Goal: Information Seeking & Learning: Learn about a topic

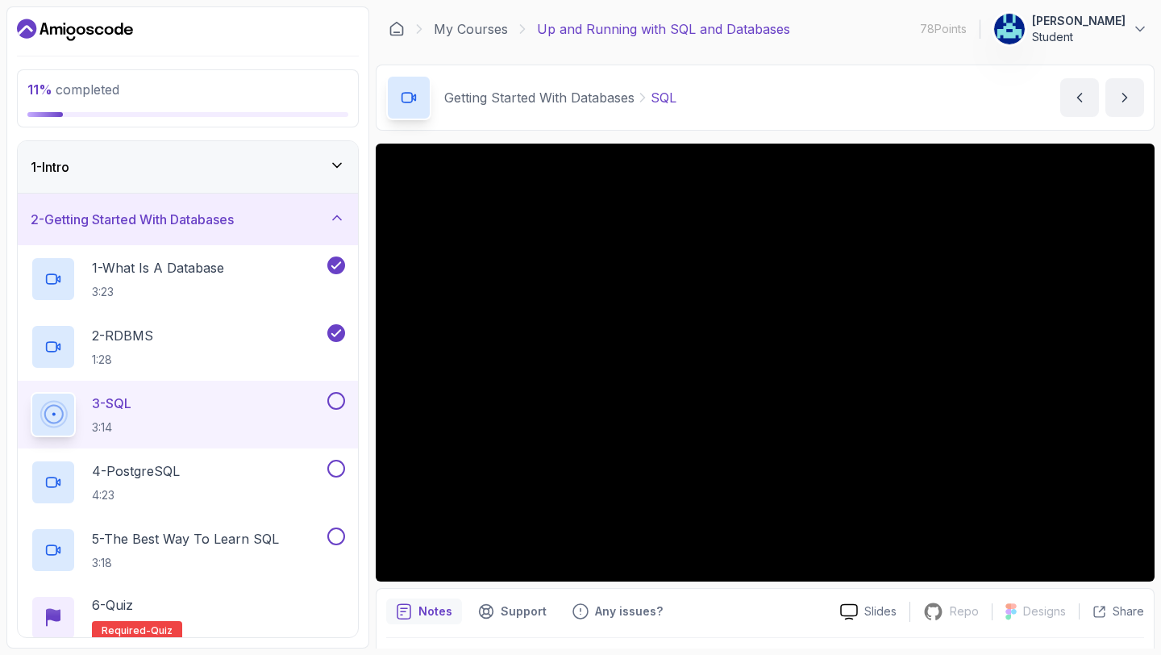
click at [331, 398] on button at bounding box center [336, 401] width 18 height 18
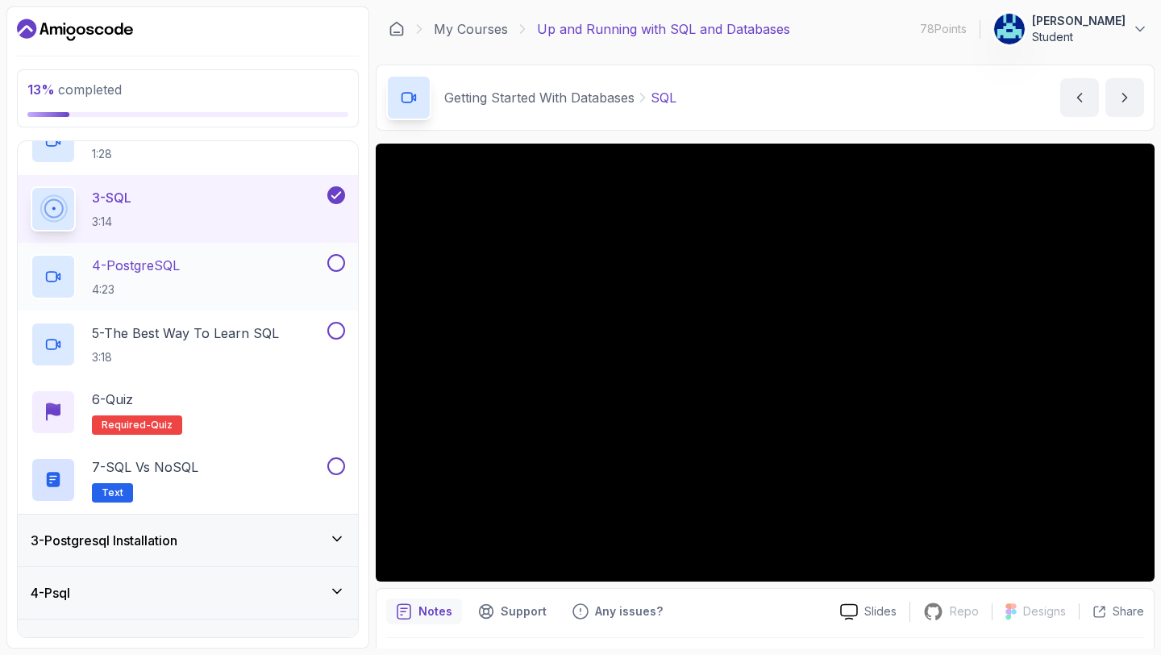
scroll to position [211, 0]
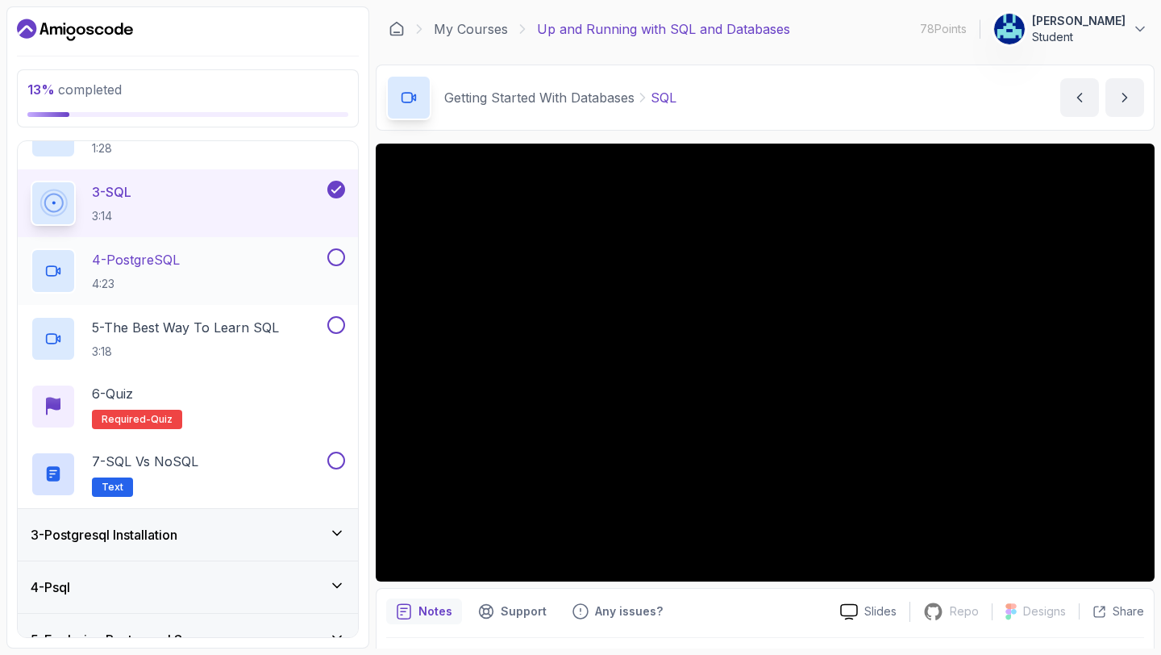
click at [223, 274] on div "4 - PostgreSQL 4:23" at bounding box center [177, 270] width 293 height 45
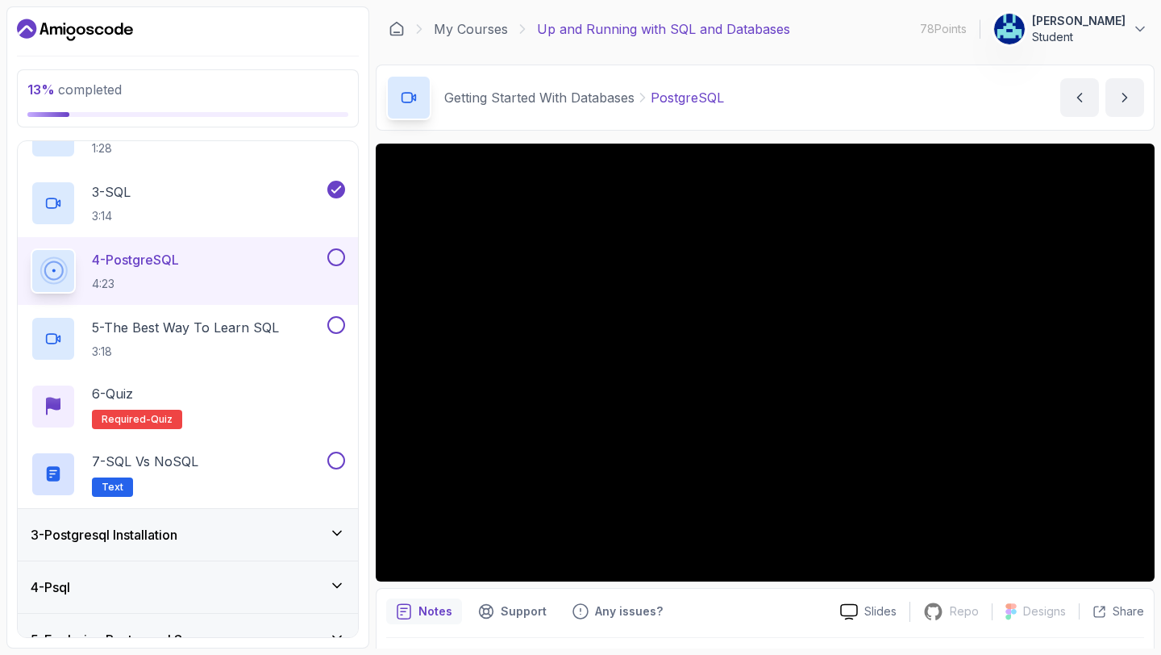
click at [744, 611] on div "Notes Support Any issues?" at bounding box center [606, 611] width 441 height 26
click at [342, 256] on button at bounding box center [336, 257] width 18 height 18
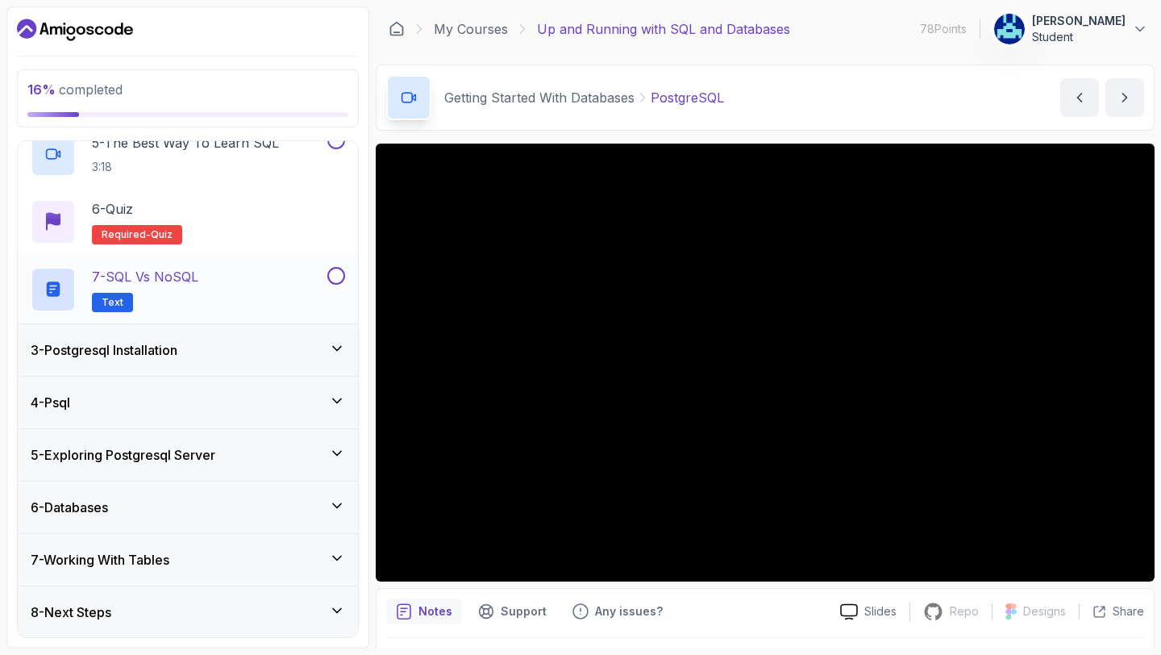
scroll to position [396, 0]
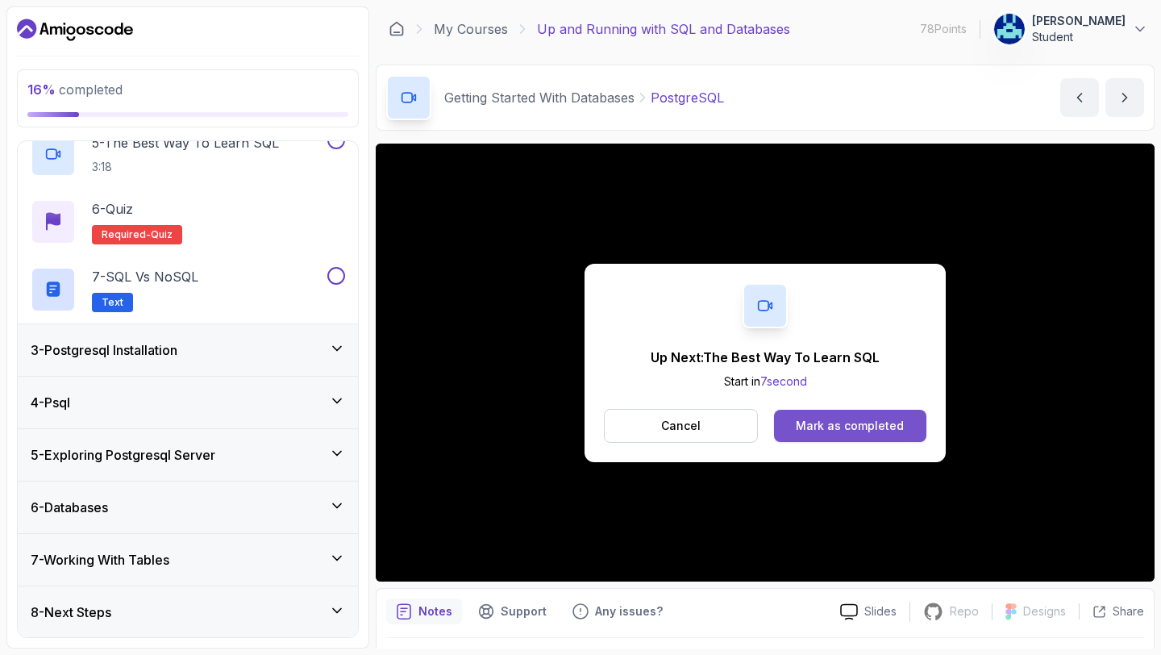
click at [855, 412] on button "Mark as completed" at bounding box center [850, 426] width 152 height 32
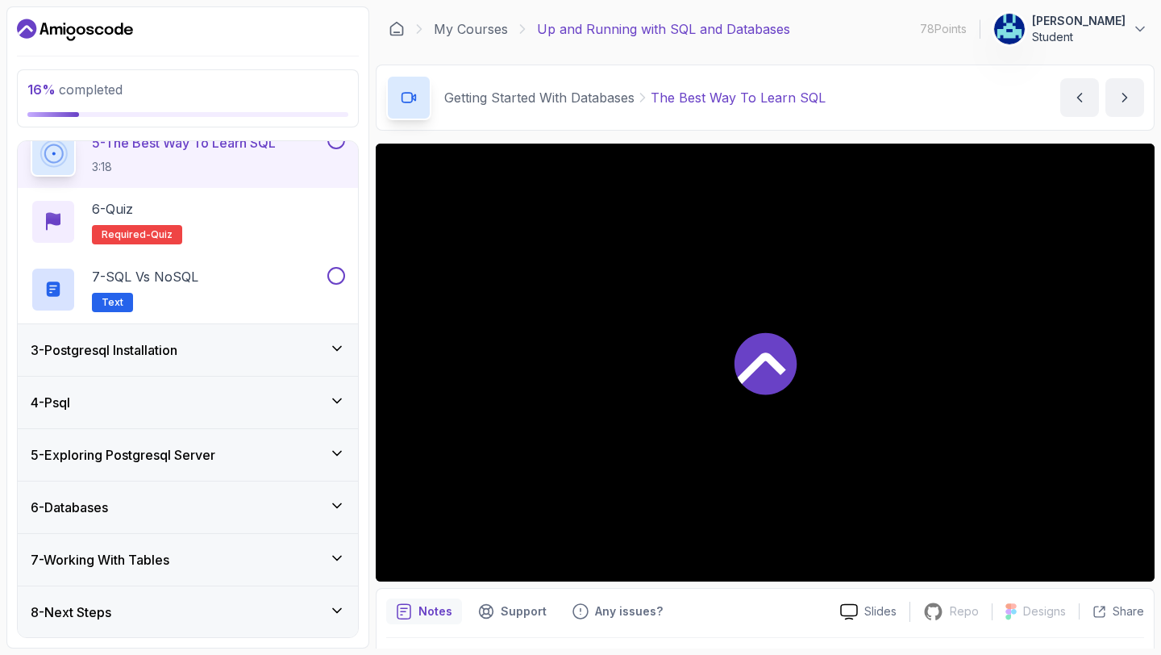
scroll to position [385, 0]
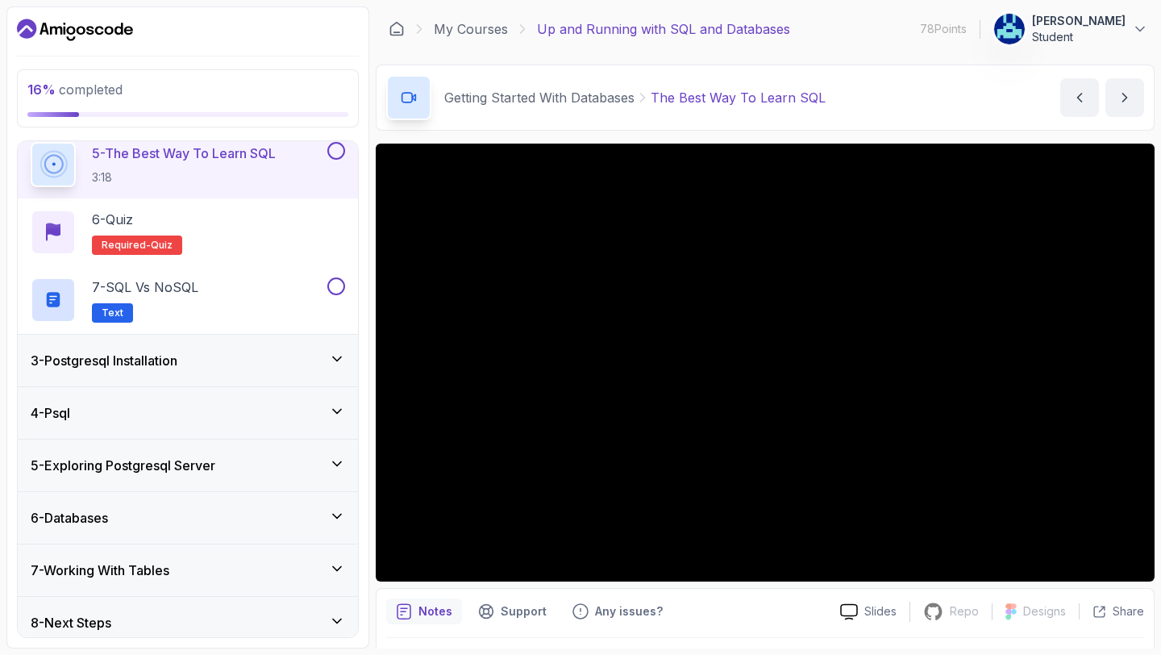
click at [775, 614] on div "Notes Support Any issues?" at bounding box center [606, 611] width 441 height 26
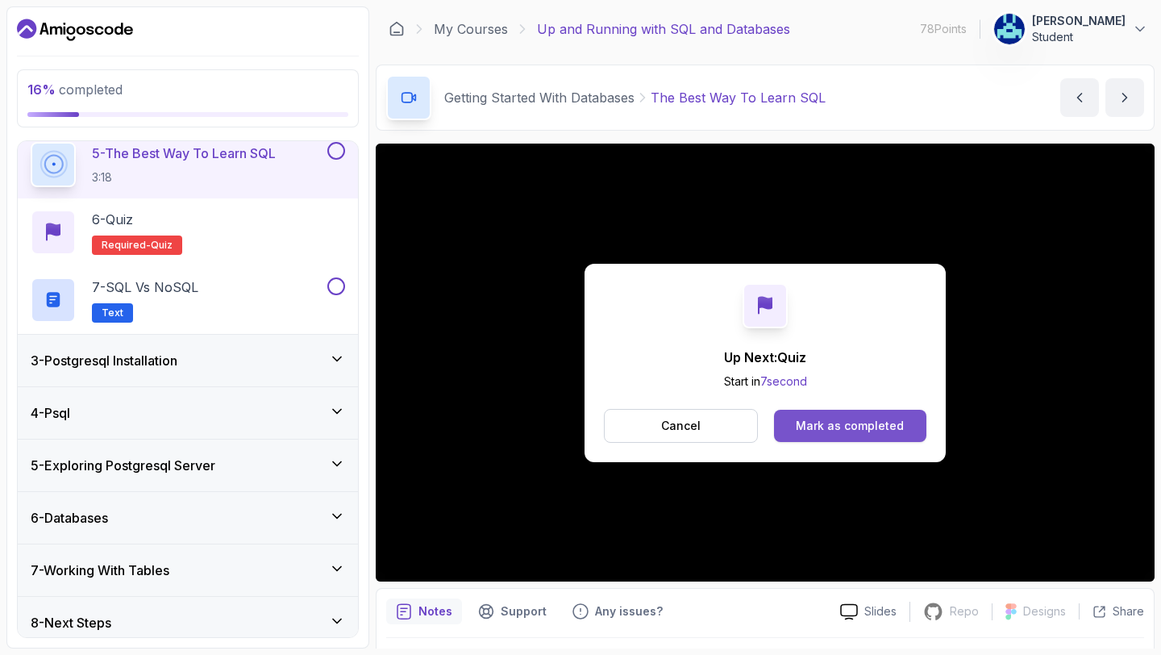
click at [797, 429] on button "Mark as completed" at bounding box center [850, 426] width 152 height 32
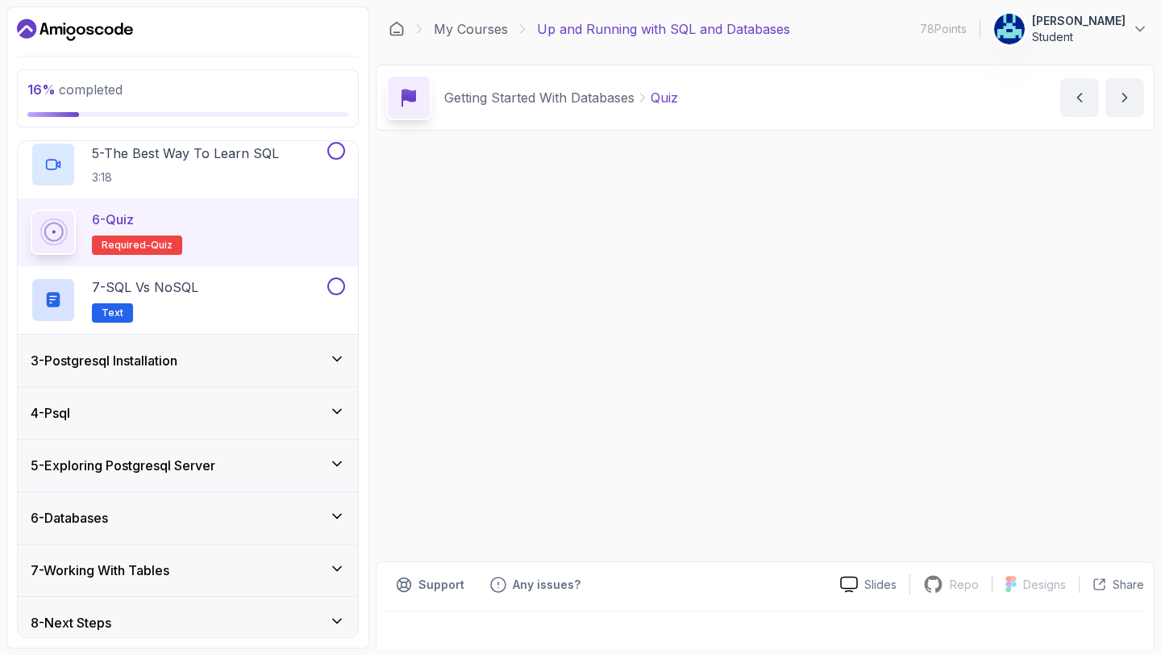
scroll to position [396, 0]
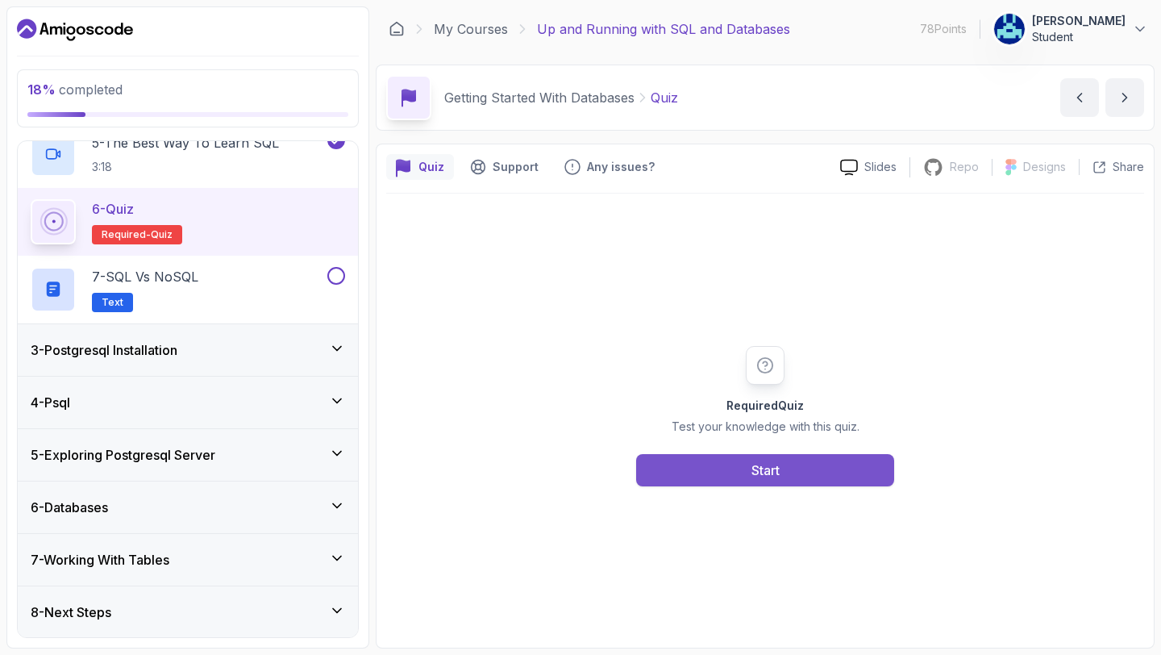
click at [718, 472] on button "Start" at bounding box center [765, 470] width 258 height 32
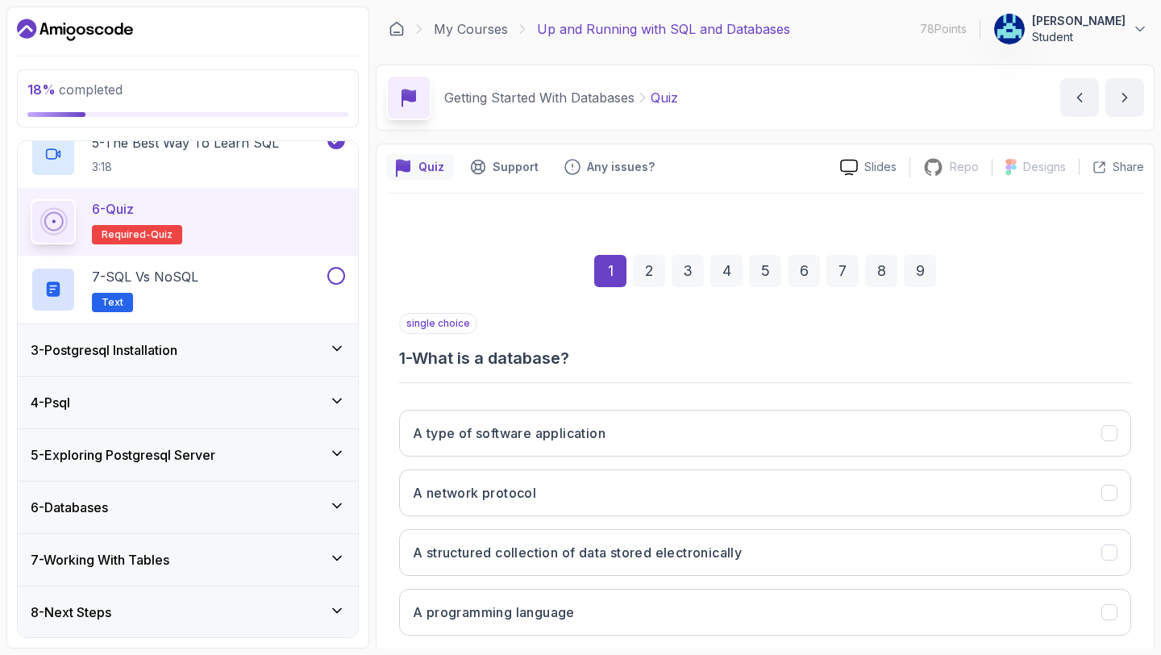
scroll to position [91, 0]
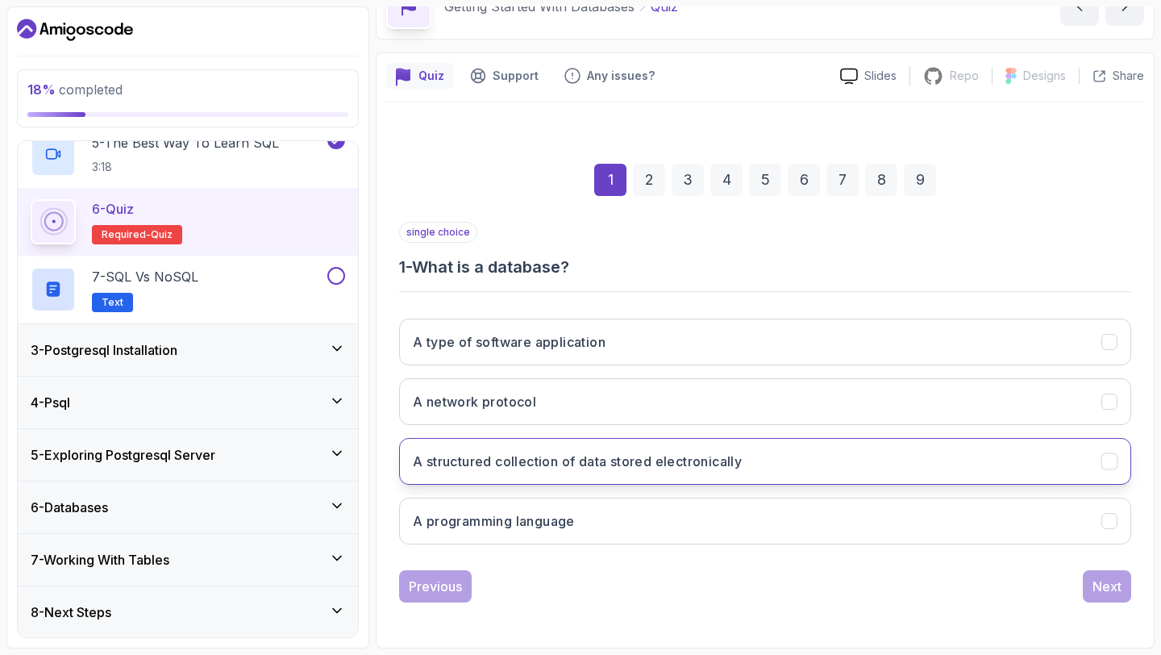
click at [910, 464] on button "A structured collection of data stored electronically" at bounding box center [765, 461] width 732 height 47
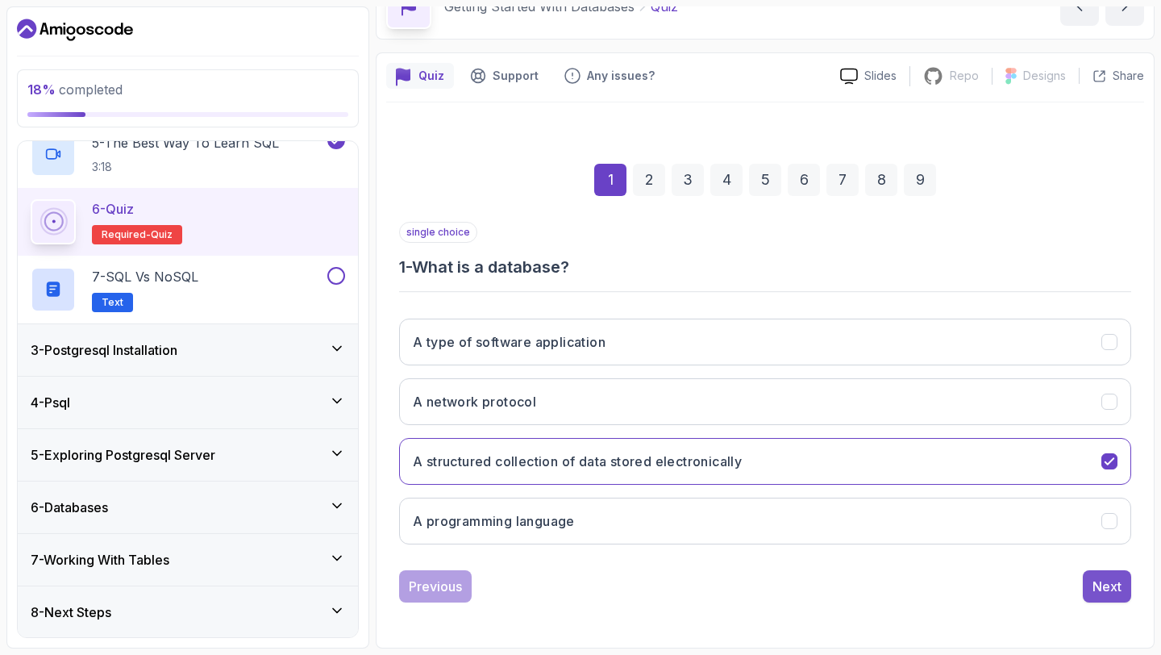
click at [1097, 573] on button "Next" at bounding box center [1107, 586] width 48 height 32
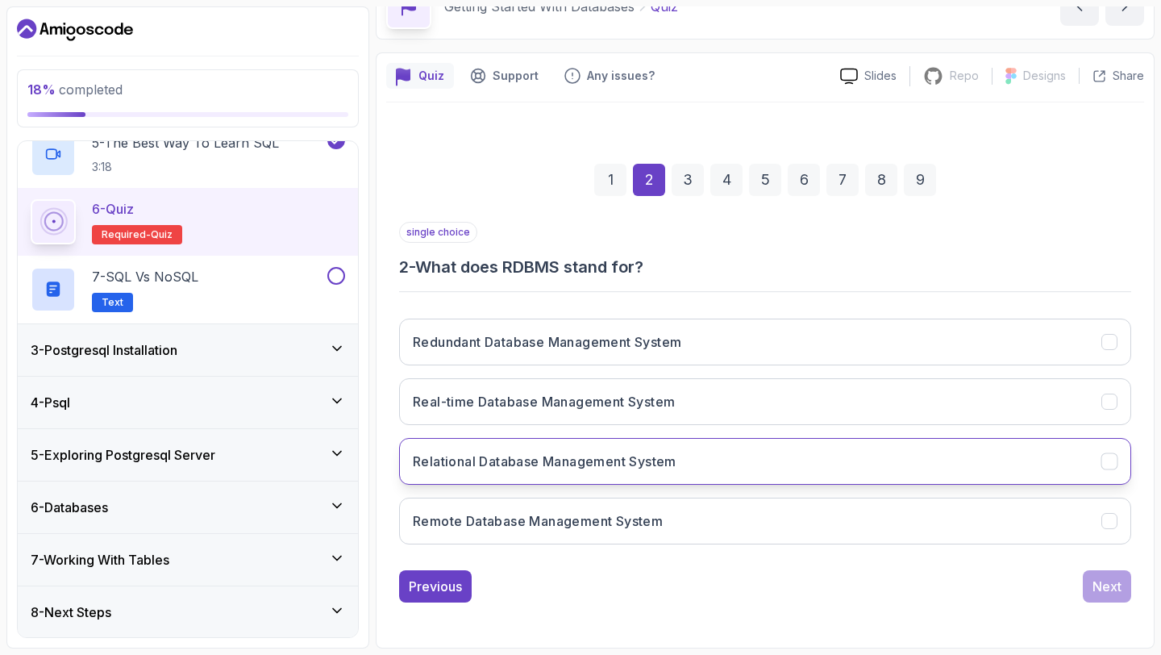
click at [876, 477] on button "Relational Database Management System" at bounding box center [765, 461] width 732 height 47
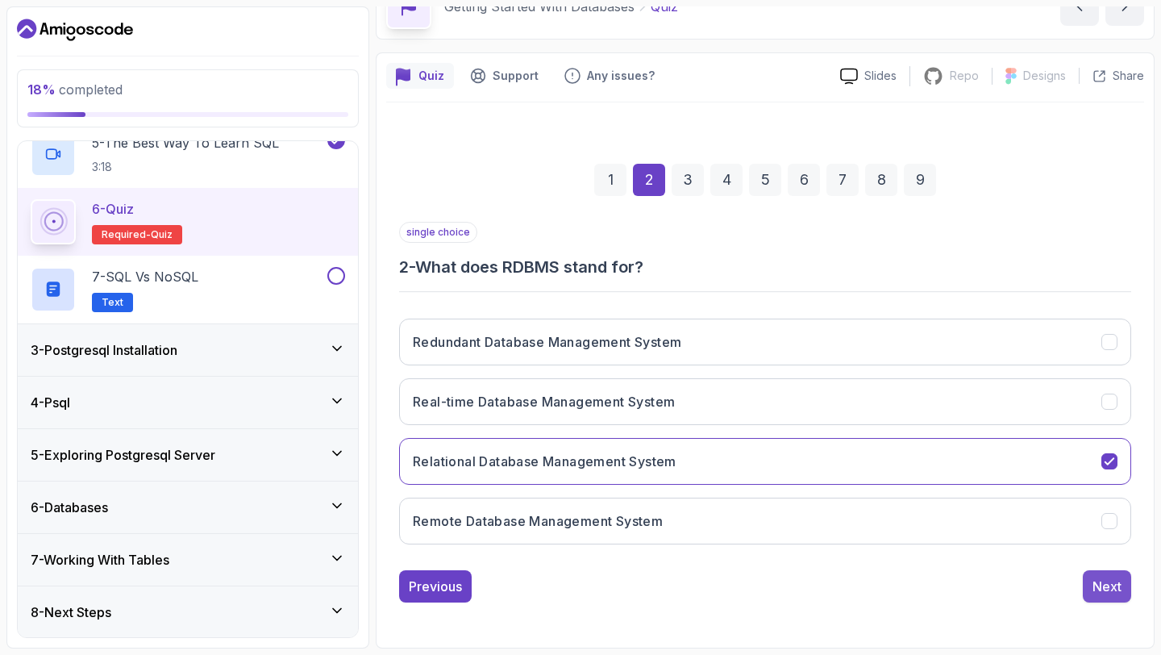
click at [1087, 589] on button "Next" at bounding box center [1107, 586] width 48 height 32
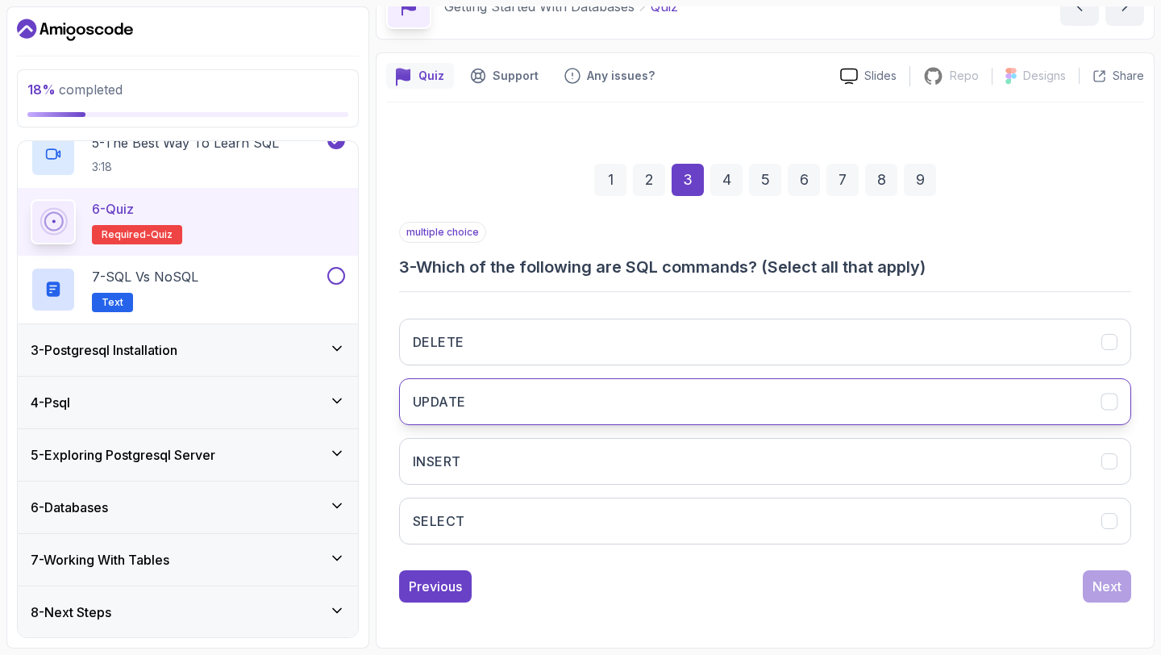
click at [614, 404] on button "UPDATE" at bounding box center [765, 401] width 732 height 47
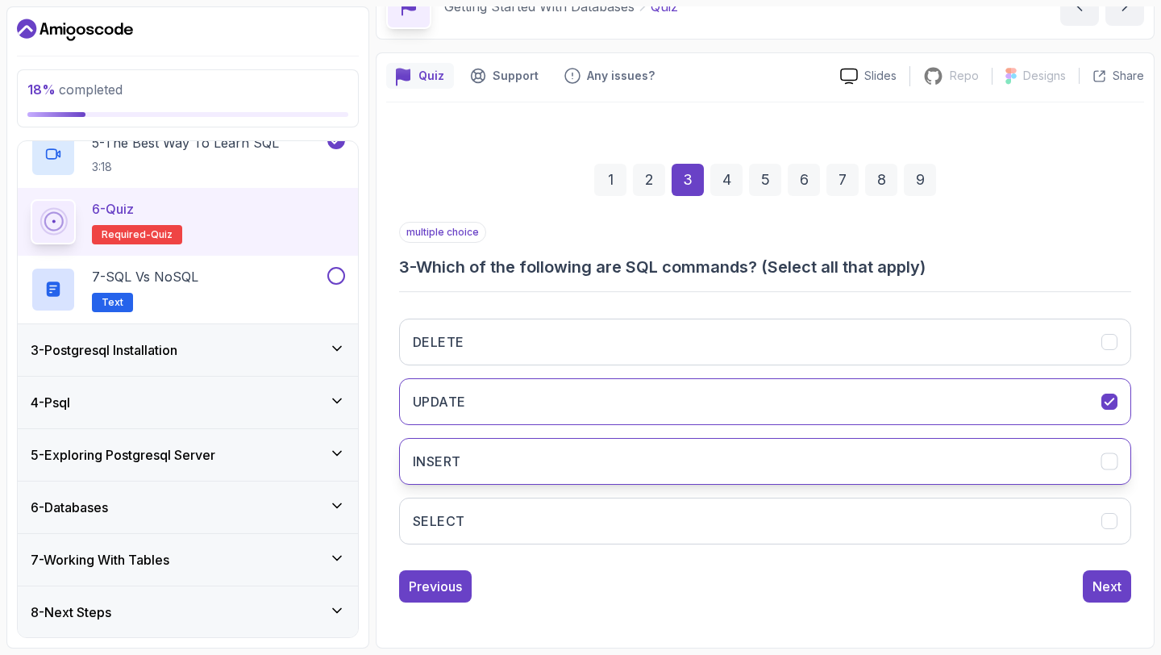
click at [634, 457] on button "INSERT" at bounding box center [765, 461] width 732 height 47
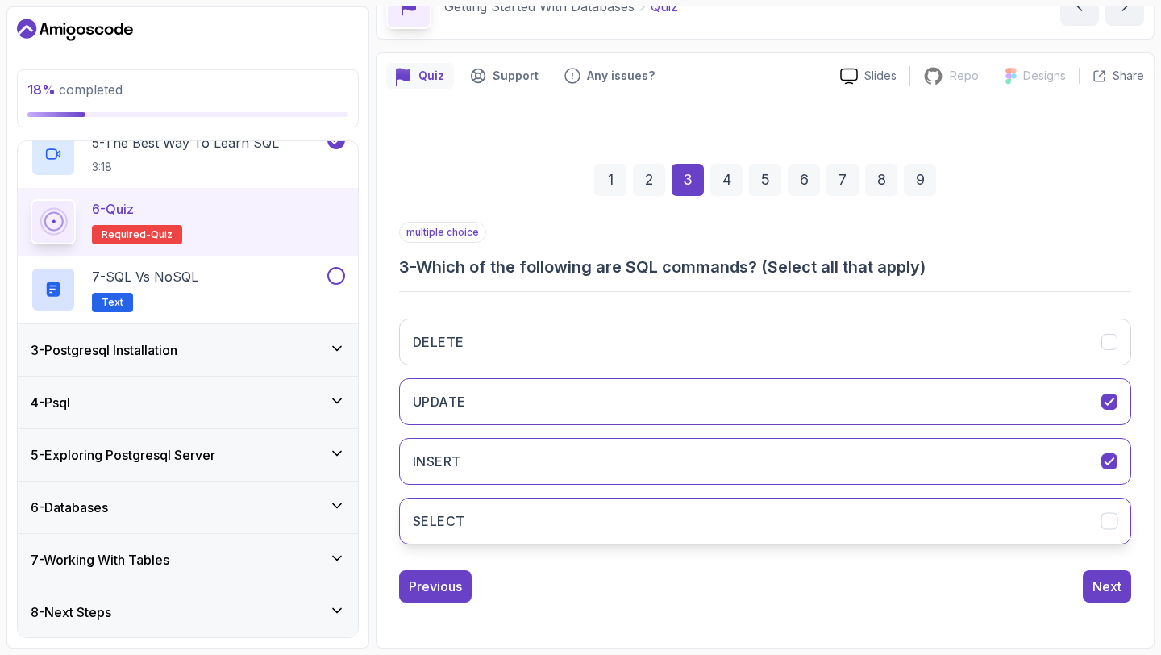
click at [656, 511] on button "SELECT" at bounding box center [765, 520] width 732 height 47
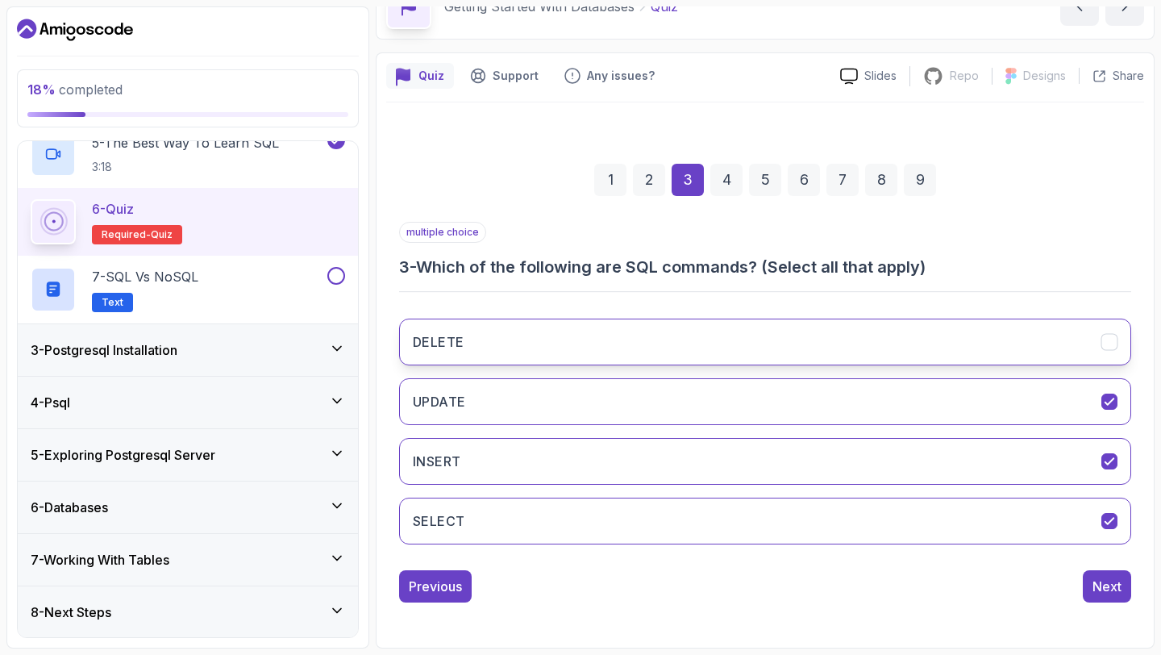
click at [810, 322] on button "DELETE" at bounding box center [765, 341] width 732 height 47
click at [1098, 596] on button "Next" at bounding box center [1107, 586] width 48 height 32
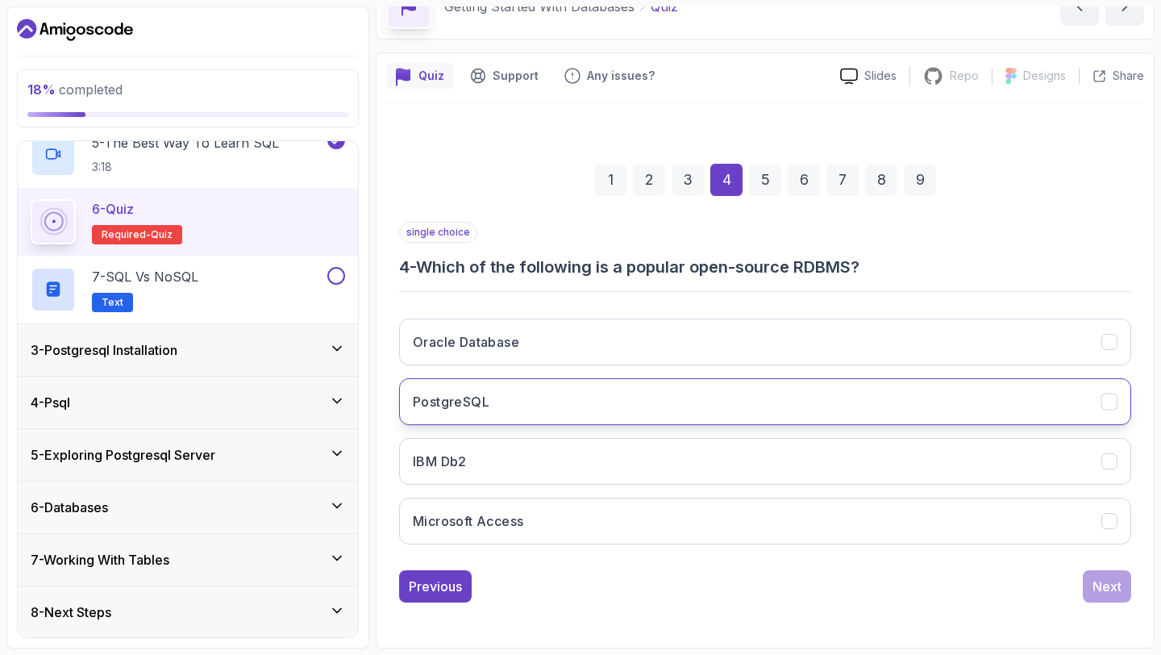
click at [593, 420] on button "PostgreSQL" at bounding box center [765, 401] width 732 height 47
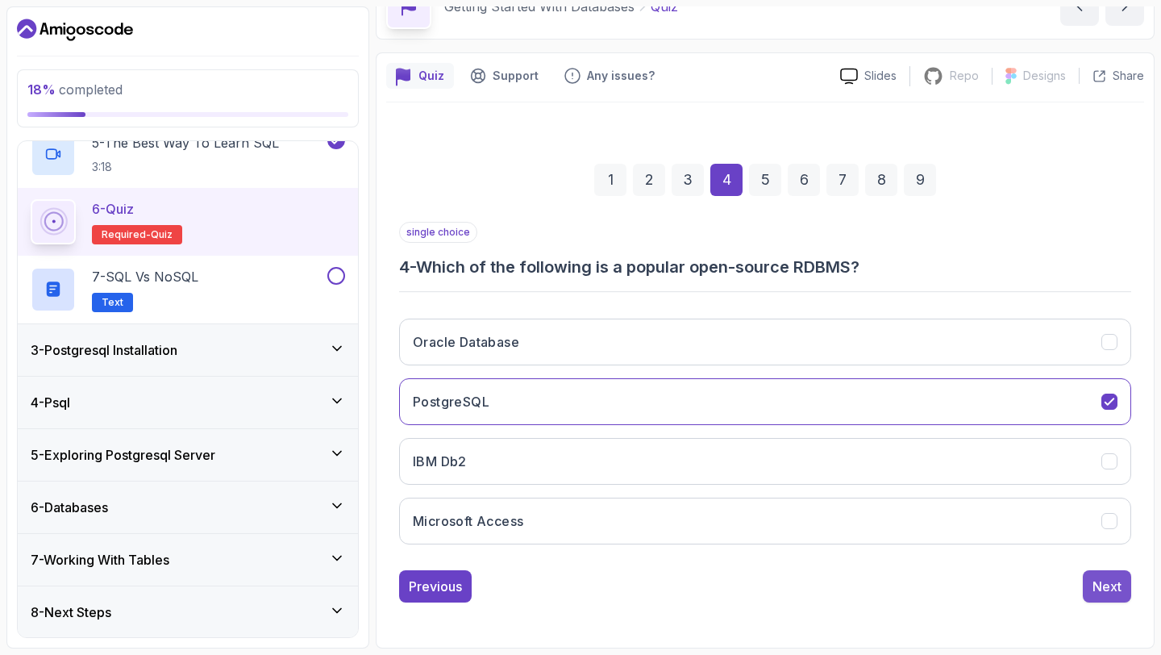
click at [1097, 589] on div "Next" at bounding box center [1107, 586] width 29 height 19
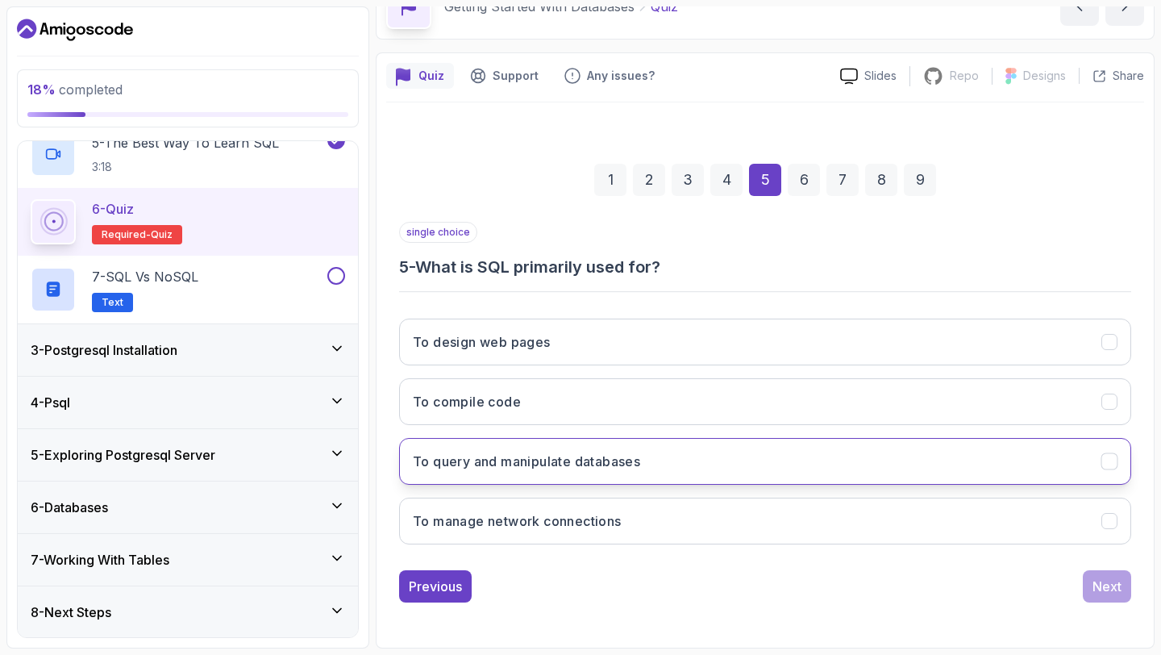
click at [771, 464] on button "To query and manipulate databases" at bounding box center [765, 461] width 732 height 47
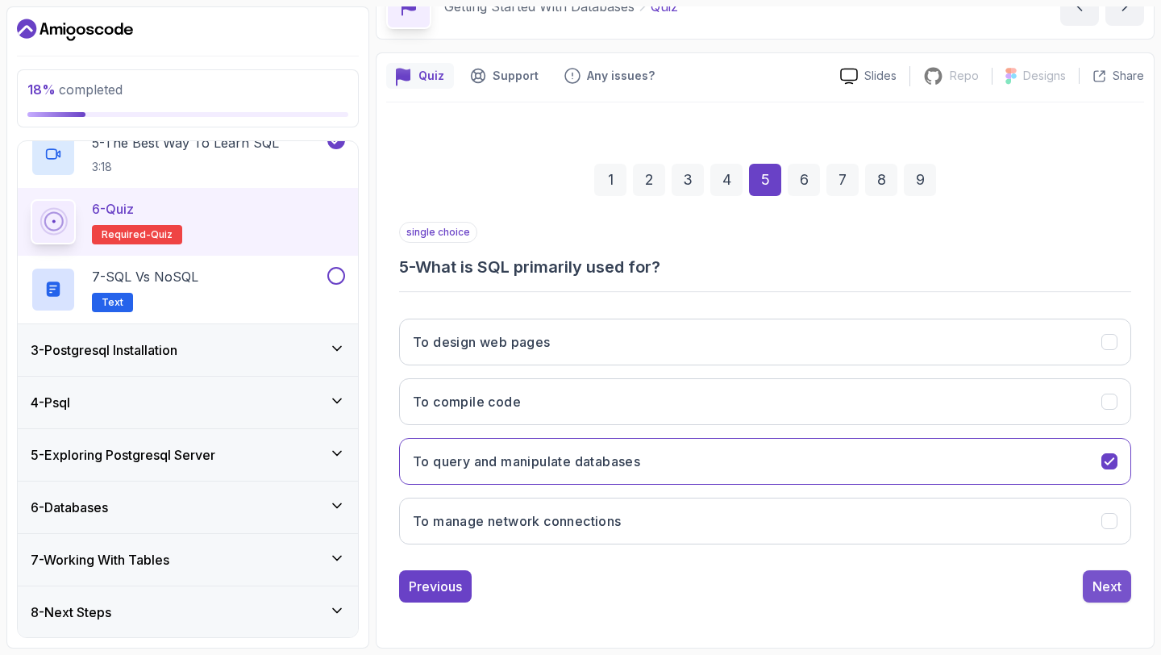
click at [1094, 574] on button "Next" at bounding box center [1107, 586] width 48 height 32
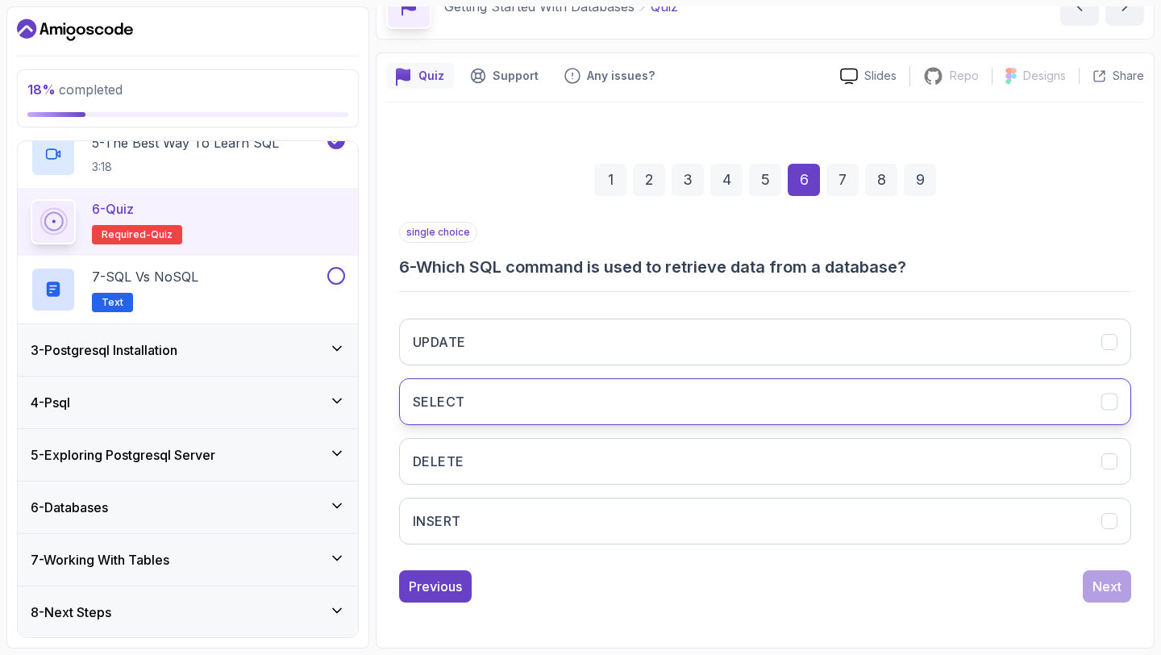
click at [656, 402] on button "SELECT" at bounding box center [765, 401] width 732 height 47
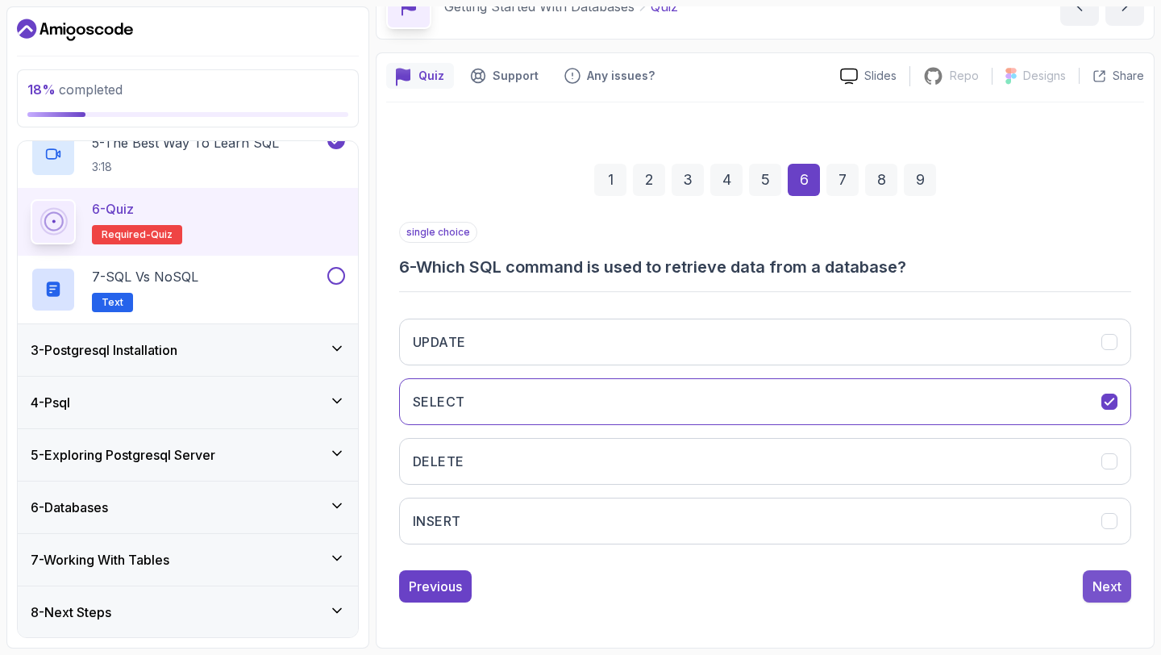
click at [1097, 586] on div "Next" at bounding box center [1107, 586] width 29 height 19
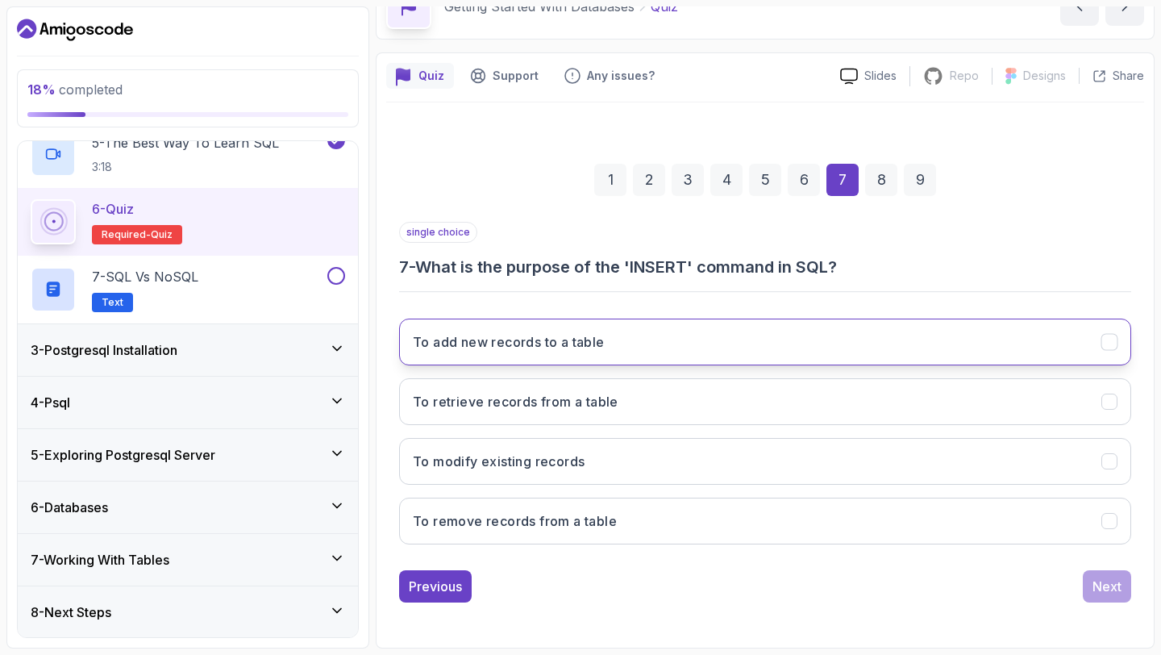
click at [743, 324] on button "To add new records to a table" at bounding box center [765, 341] width 732 height 47
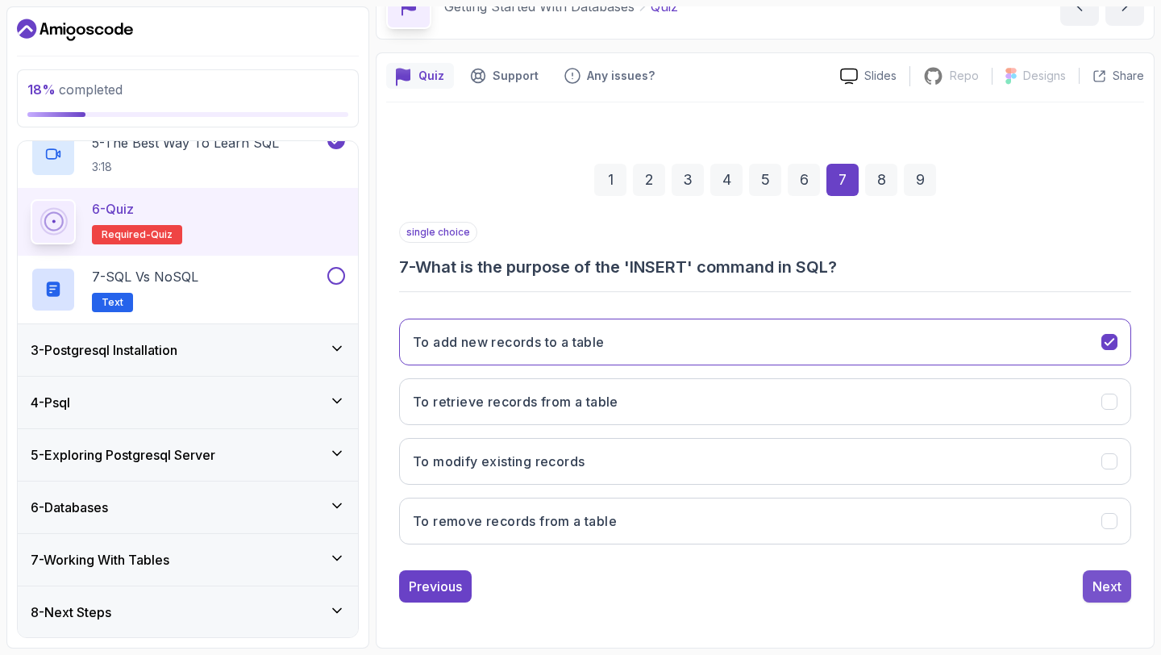
click at [1109, 597] on button "Next" at bounding box center [1107, 586] width 48 height 32
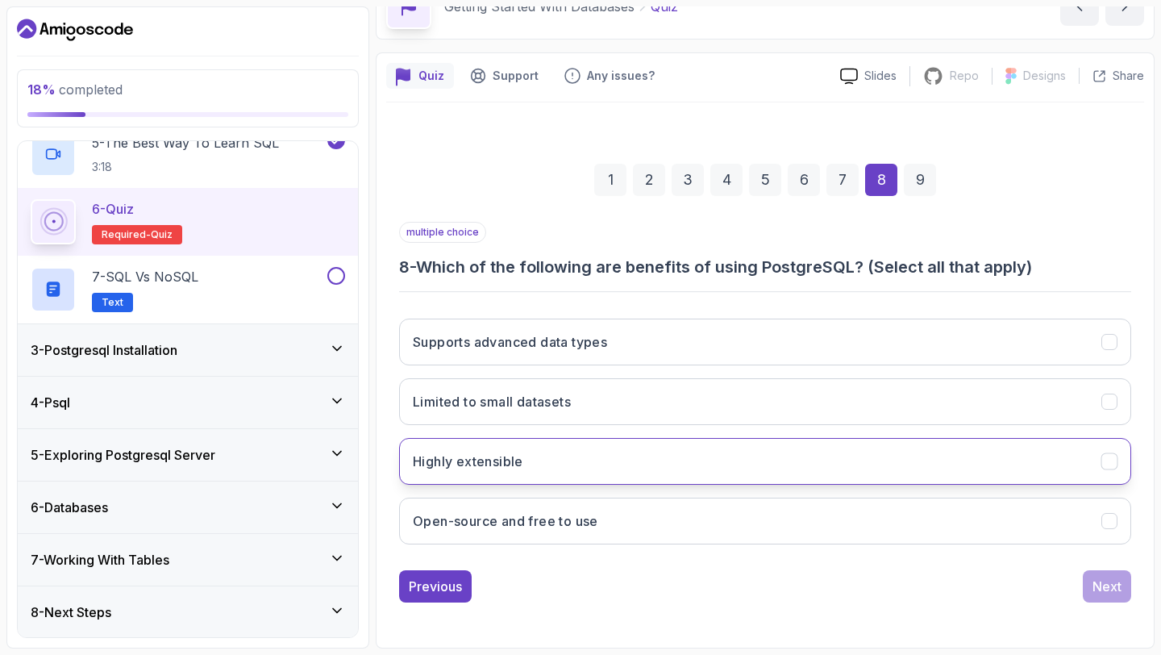
click at [756, 452] on button "Highly extensible" at bounding box center [765, 461] width 732 height 47
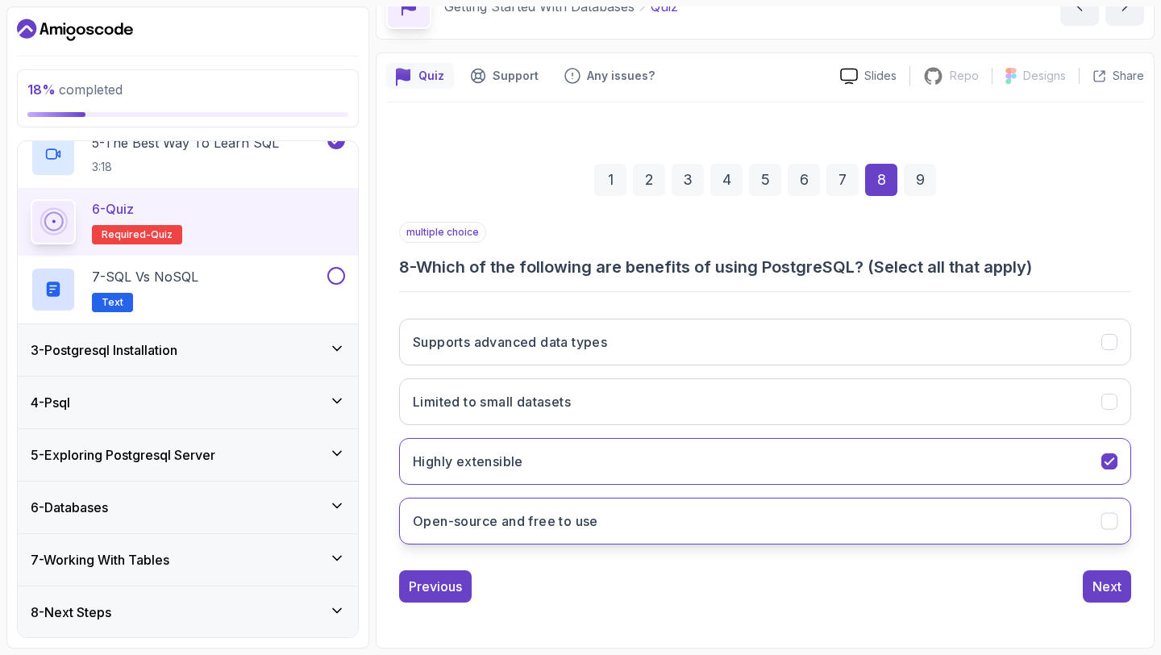
click at [801, 510] on button "Open-source and free to use" at bounding box center [765, 520] width 732 height 47
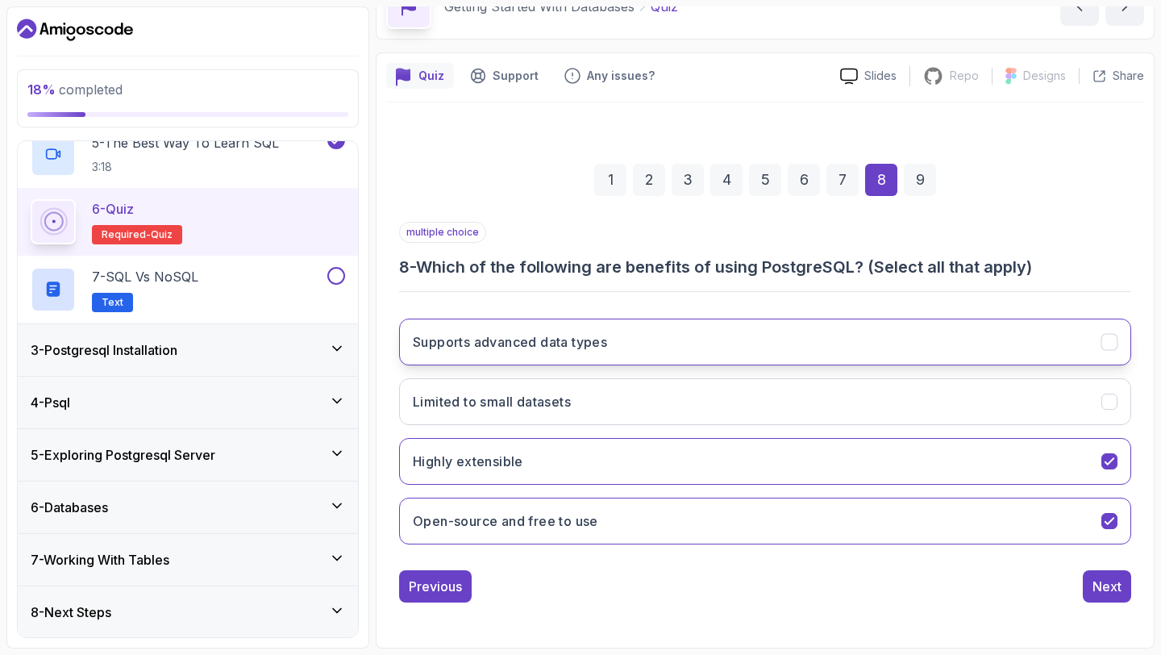
click at [909, 353] on button "Supports advanced data types" at bounding box center [765, 341] width 732 height 47
click at [1107, 576] on button "Next" at bounding box center [1107, 586] width 48 height 32
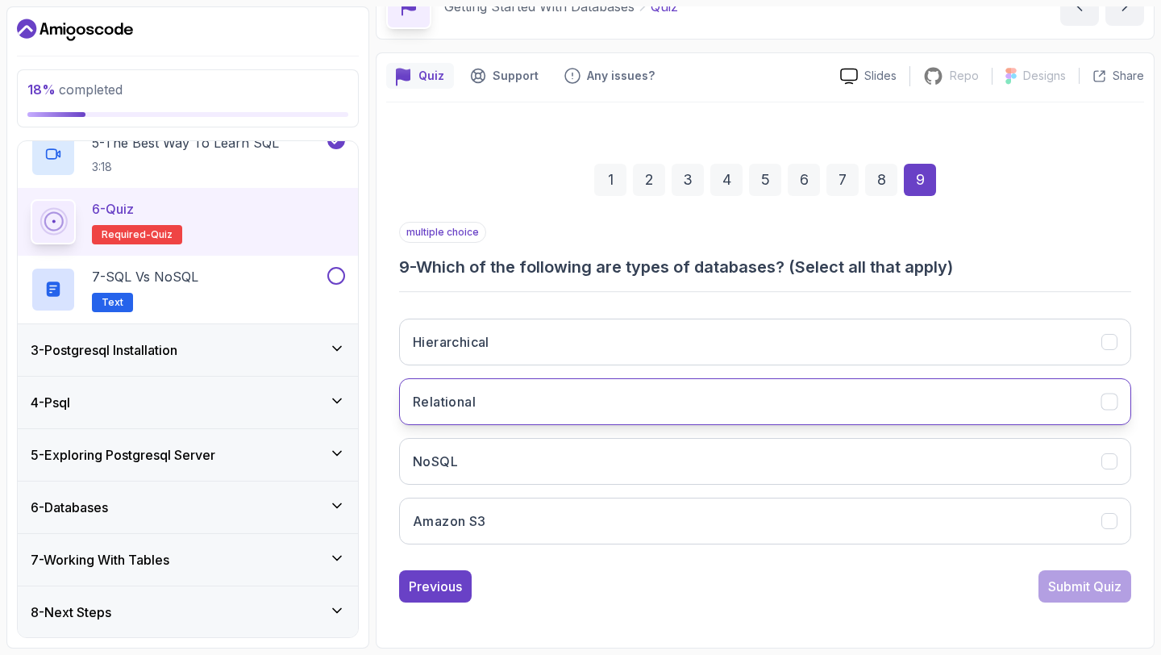
click at [607, 409] on button "Relational" at bounding box center [765, 401] width 732 height 47
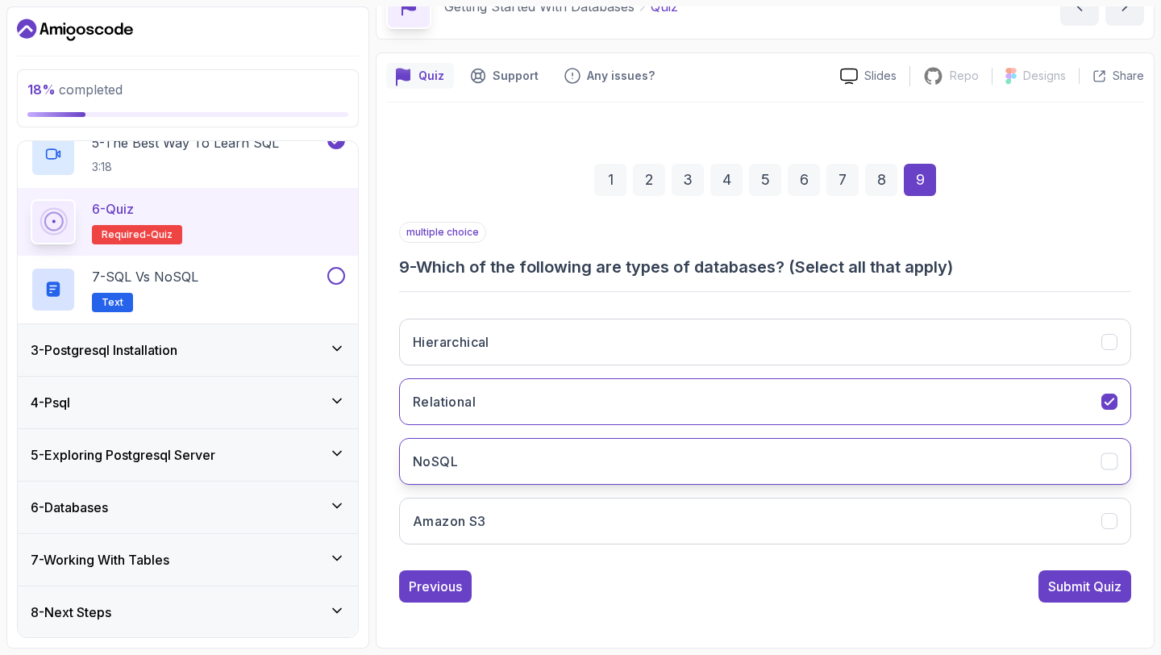
click at [633, 460] on button "NoSQL" at bounding box center [765, 461] width 732 height 47
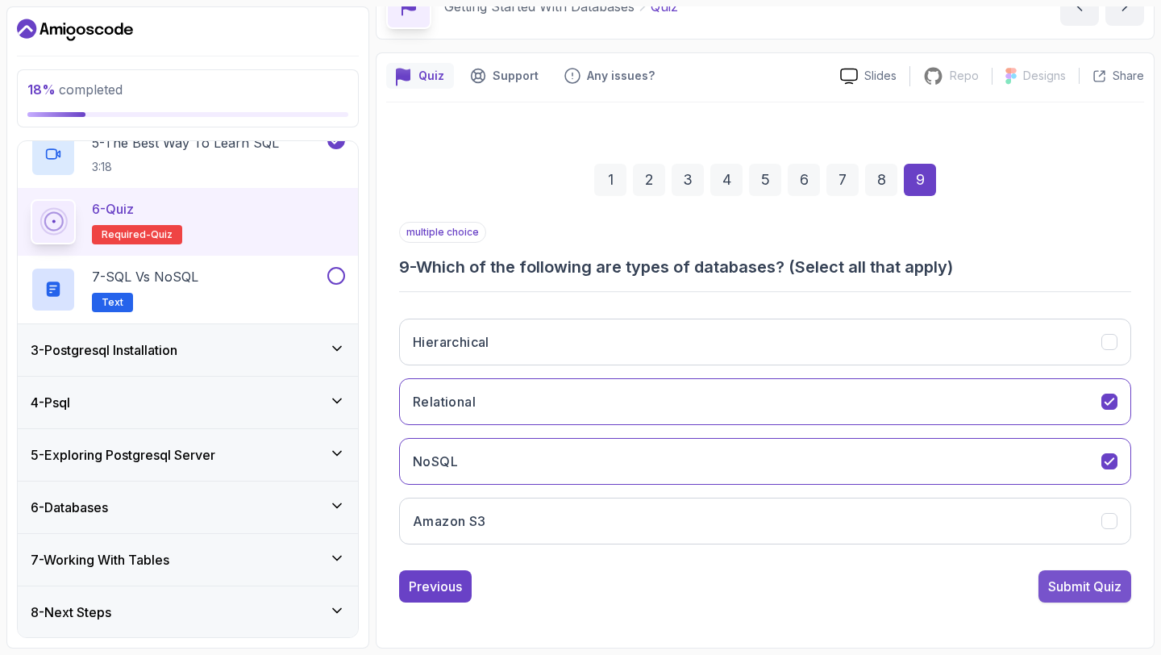
click at [1039, 587] on button "Submit Quiz" at bounding box center [1085, 586] width 93 height 32
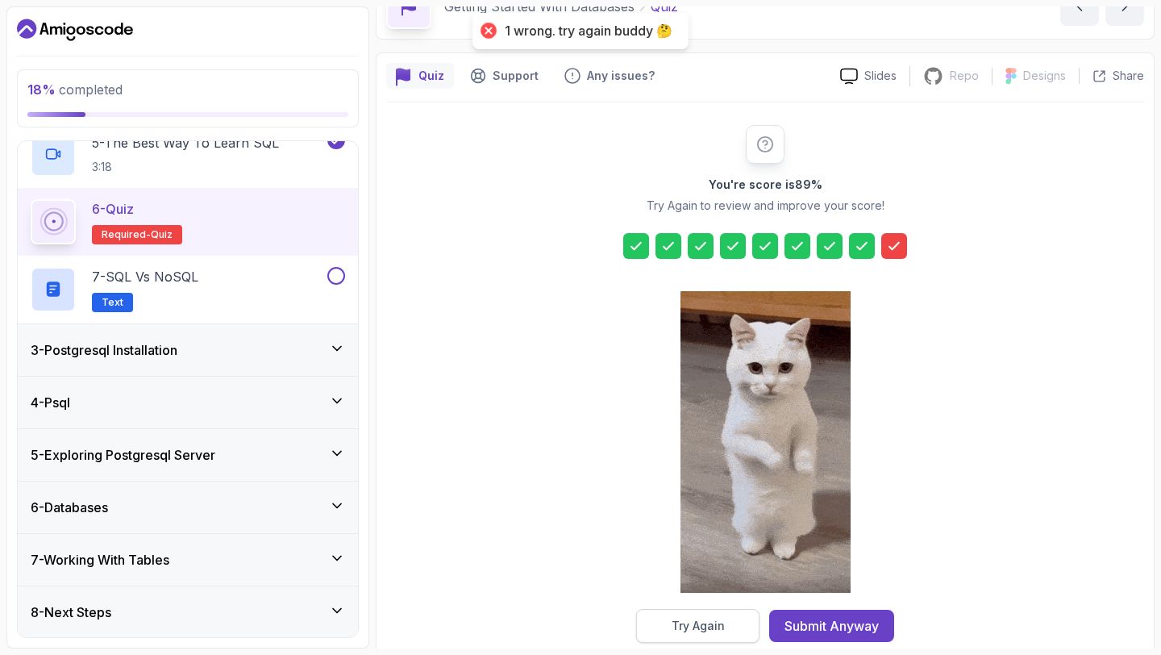
click at [713, 617] on button "Try Again" at bounding box center [697, 626] width 123 height 34
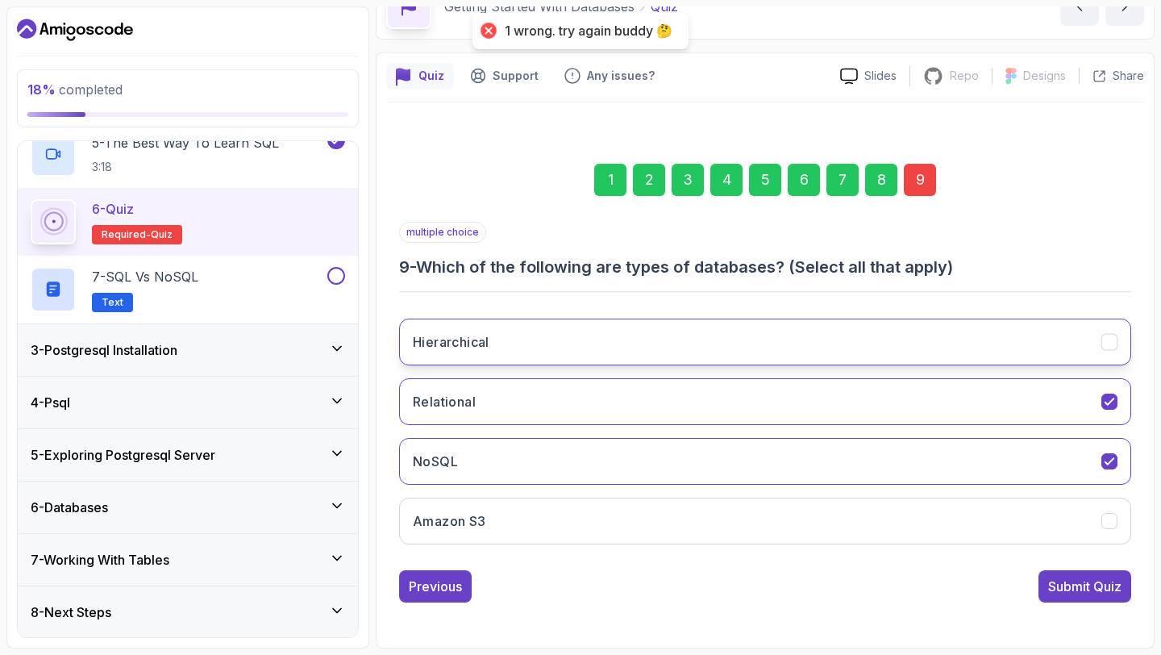
click at [872, 356] on button "Hierarchical" at bounding box center [765, 341] width 732 height 47
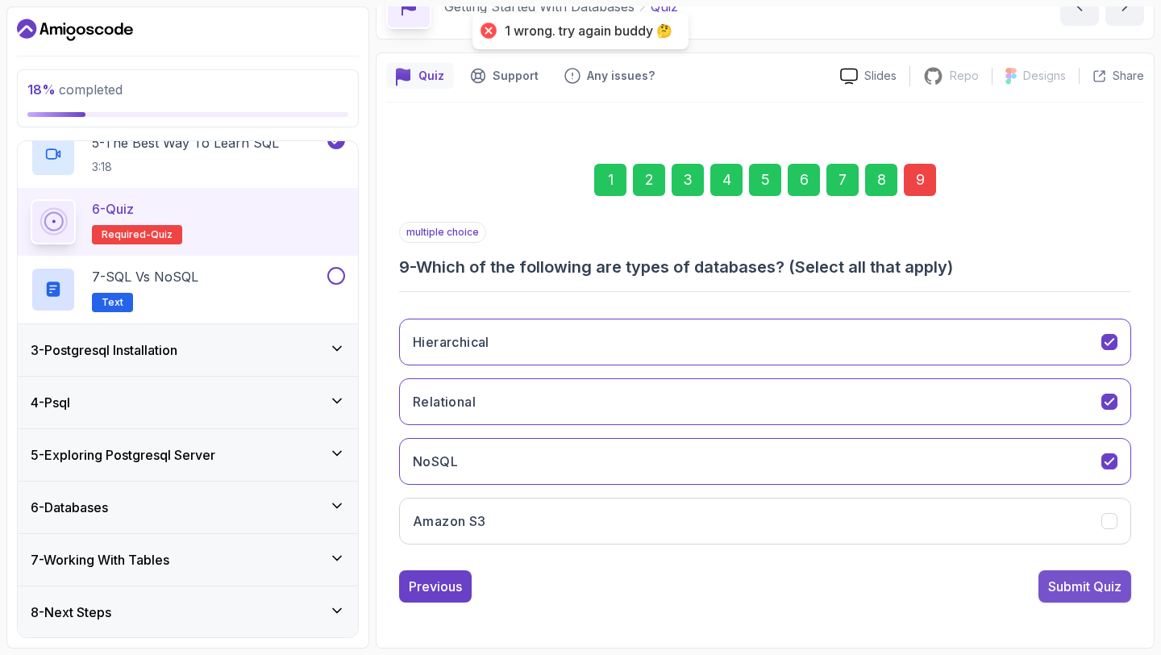
click at [1094, 585] on div "Submit Quiz" at bounding box center [1084, 586] width 73 height 19
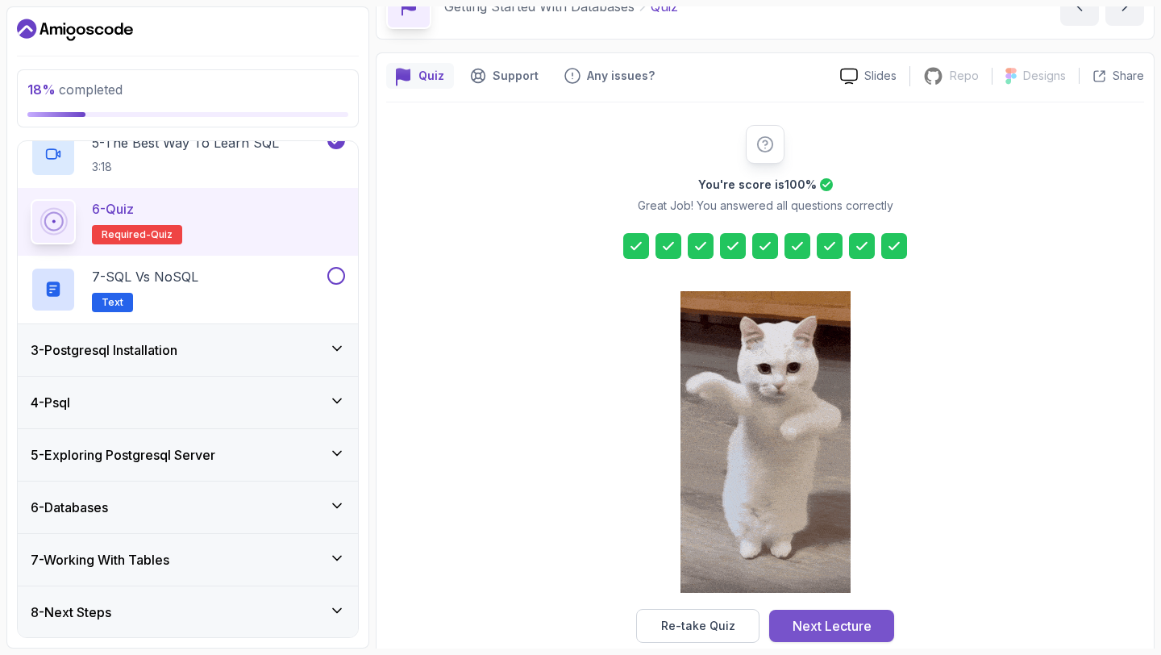
click at [855, 634] on div "Next Lecture" at bounding box center [832, 625] width 79 height 19
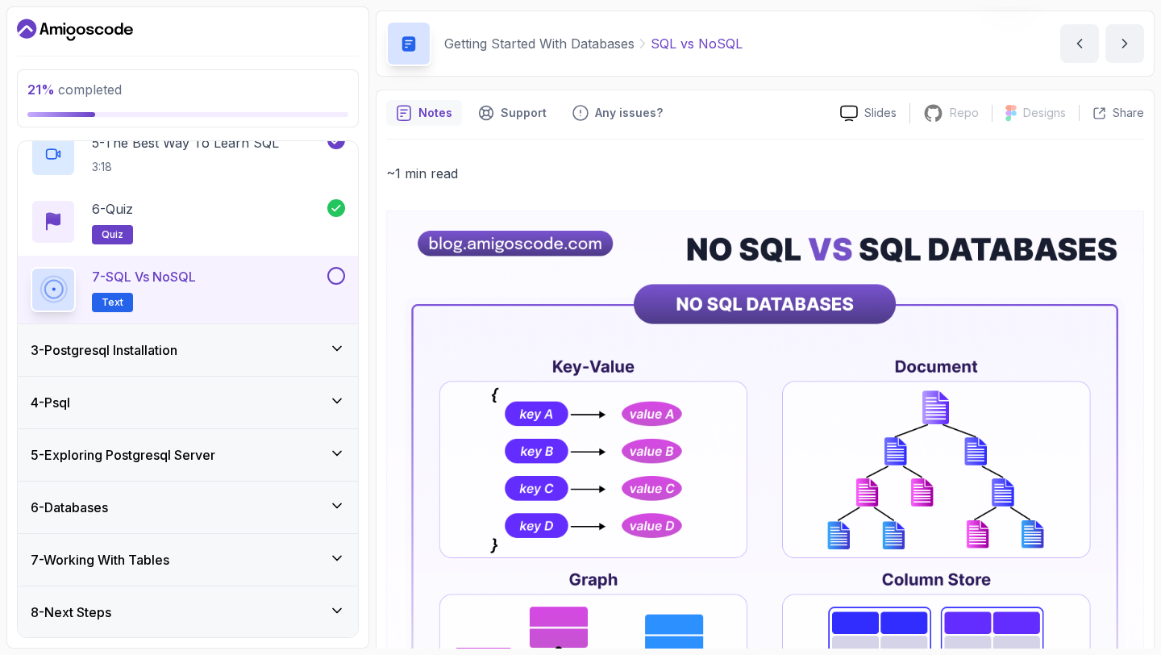
scroll to position [33, 0]
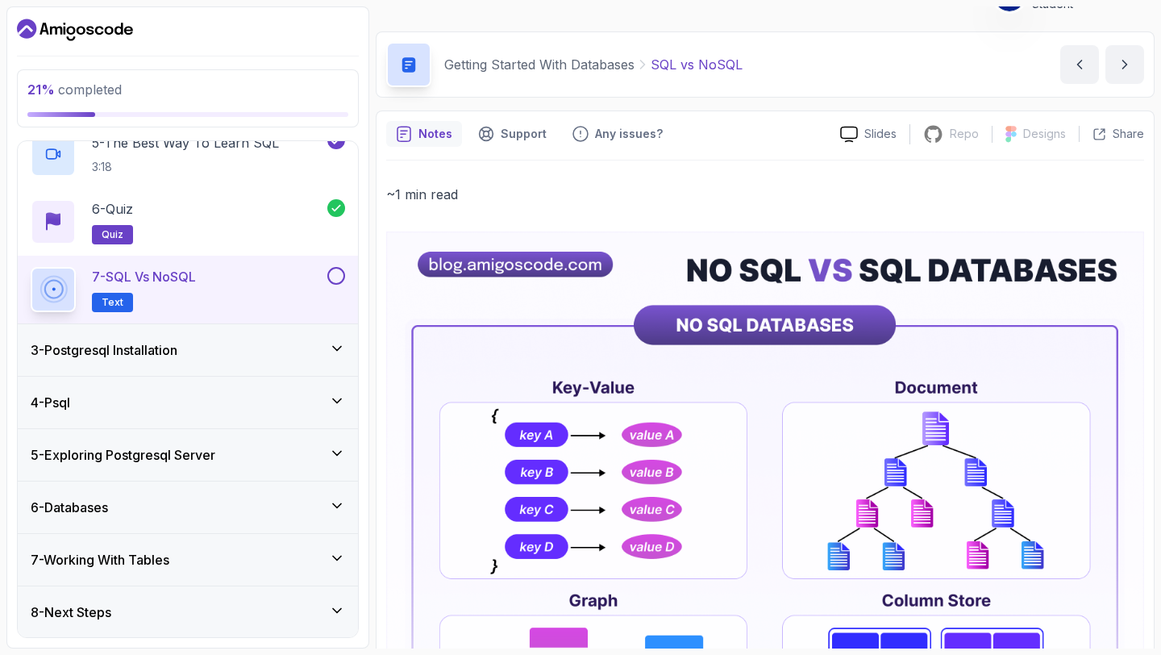
click at [343, 268] on div at bounding box center [334, 276] width 21 height 18
click at [339, 276] on button at bounding box center [336, 276] width 18 height 18
click at [252, 337] on div "3 - Postgresql Installation" at bounding box center [188, 350] width 340 height 52
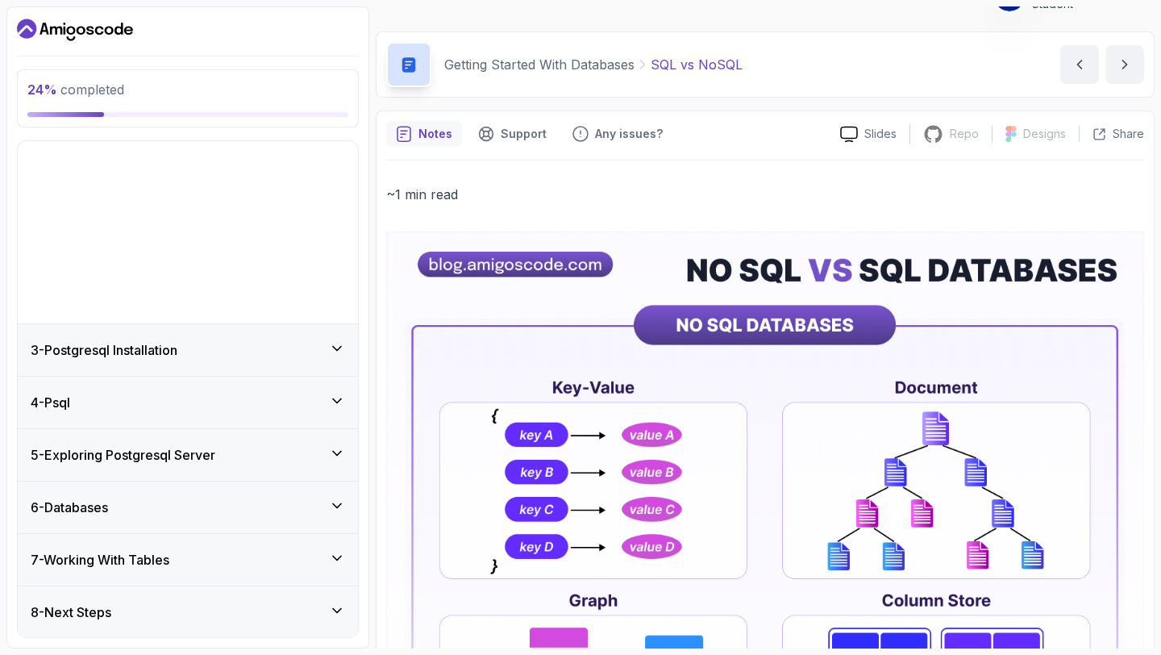
scroll to position [0, 0]
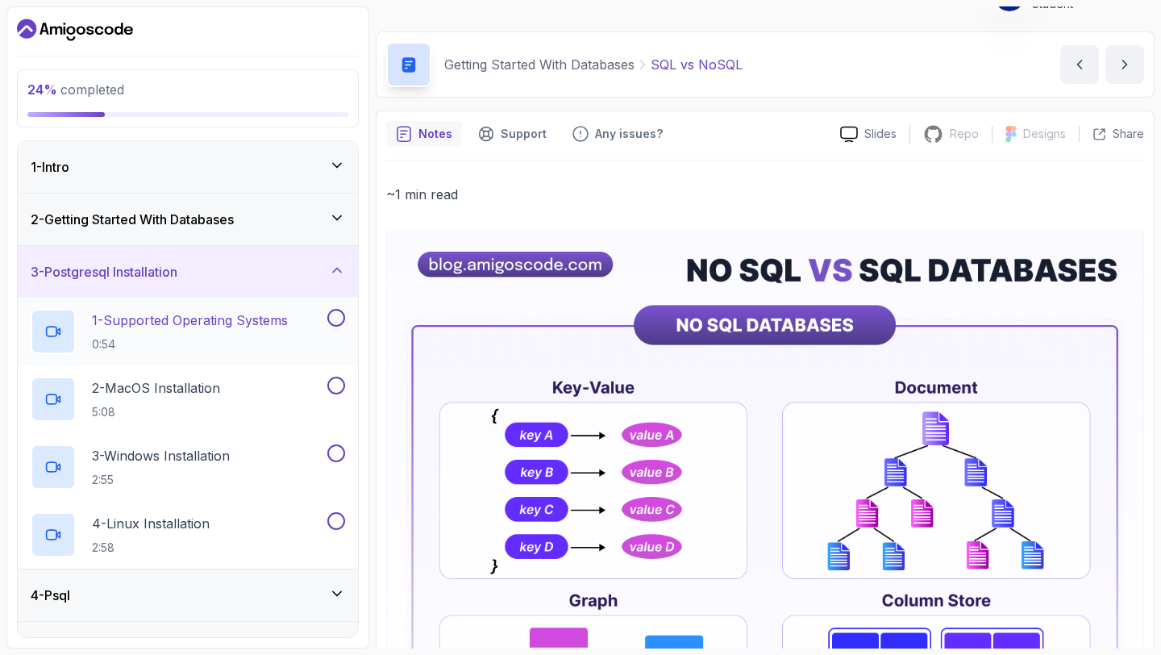
click at [259, 335] on h2 "1 - Supported Operating Systems 0:54" at bounding box center [190, 331] width 196 height 42
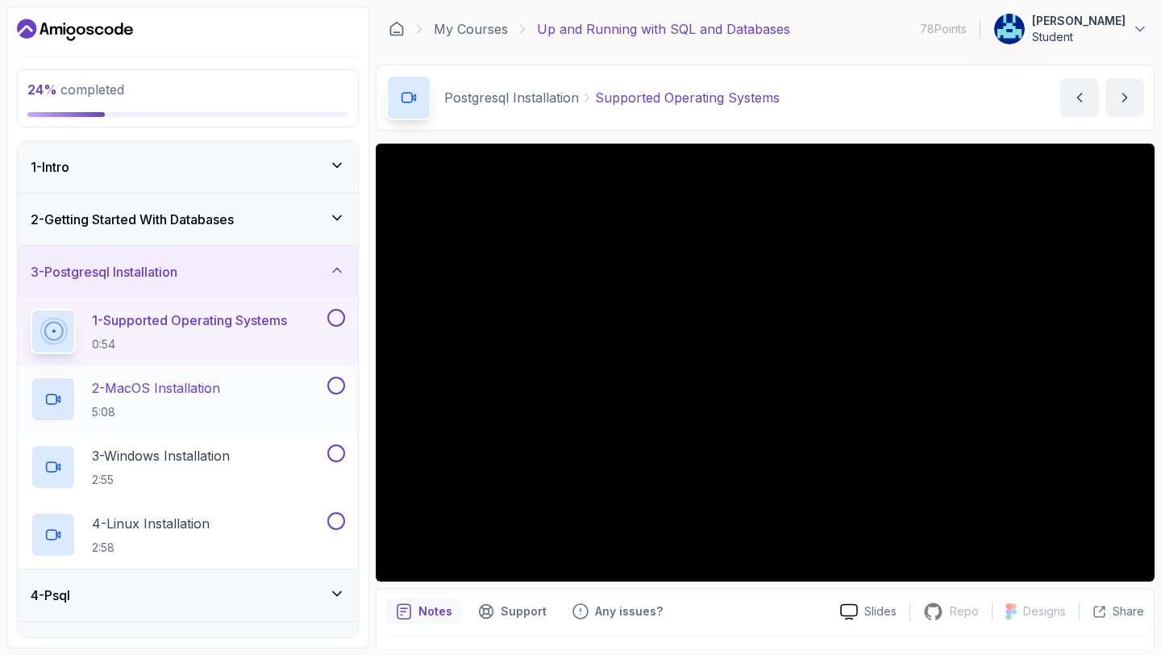
click at [339, 387] on button at bounding box center [336, 386] width 18 height 18
click at [338, 316] on button at bounding box center [336, 318] width 18 height 18
click at [338, 521] on button at bounding box center [336, 521] width 18 height 18
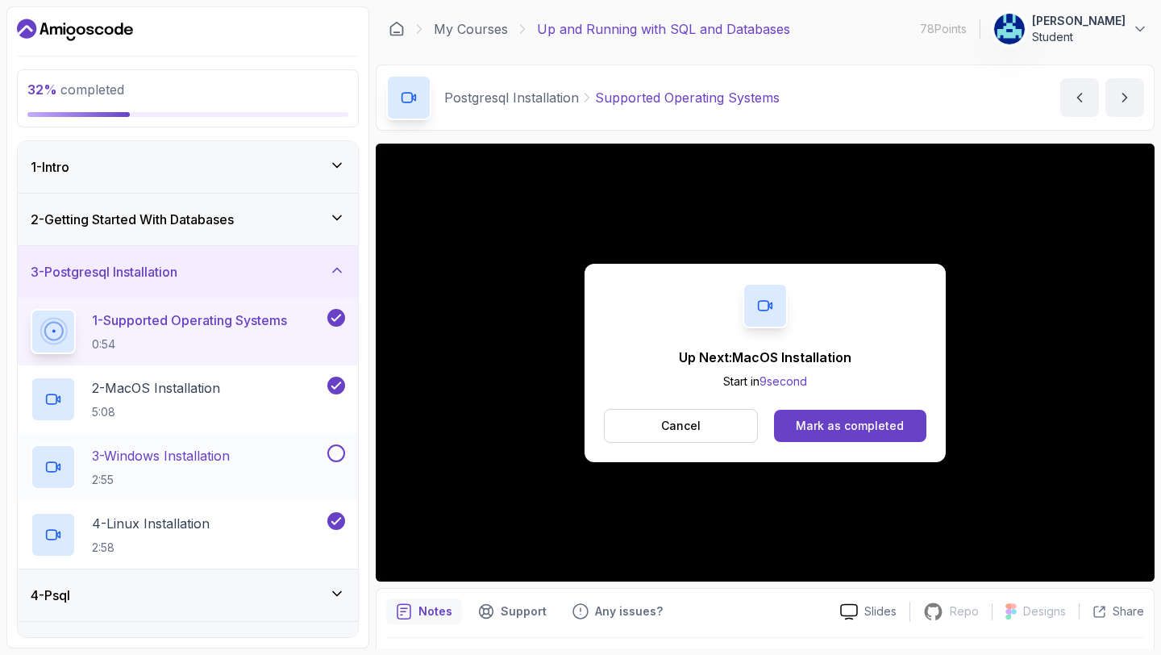
click at [244, 465] on div "3 - Windows Installation 2:55" at bounding box center [177, 466] width 293 height 45
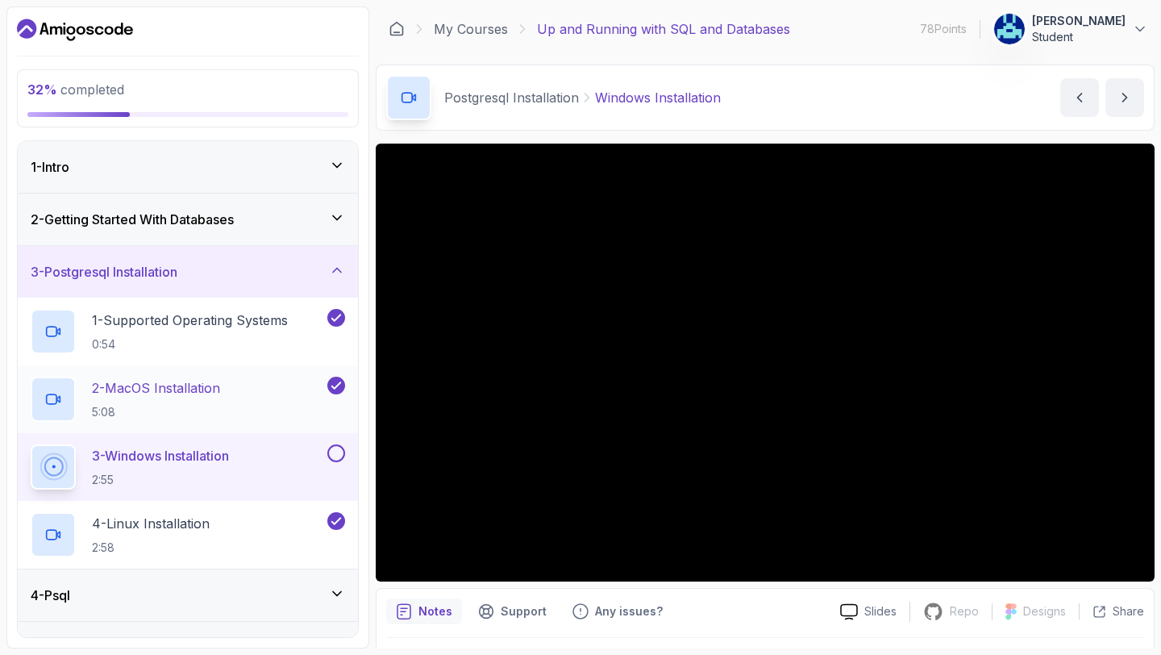
scroll to position [193, 0]
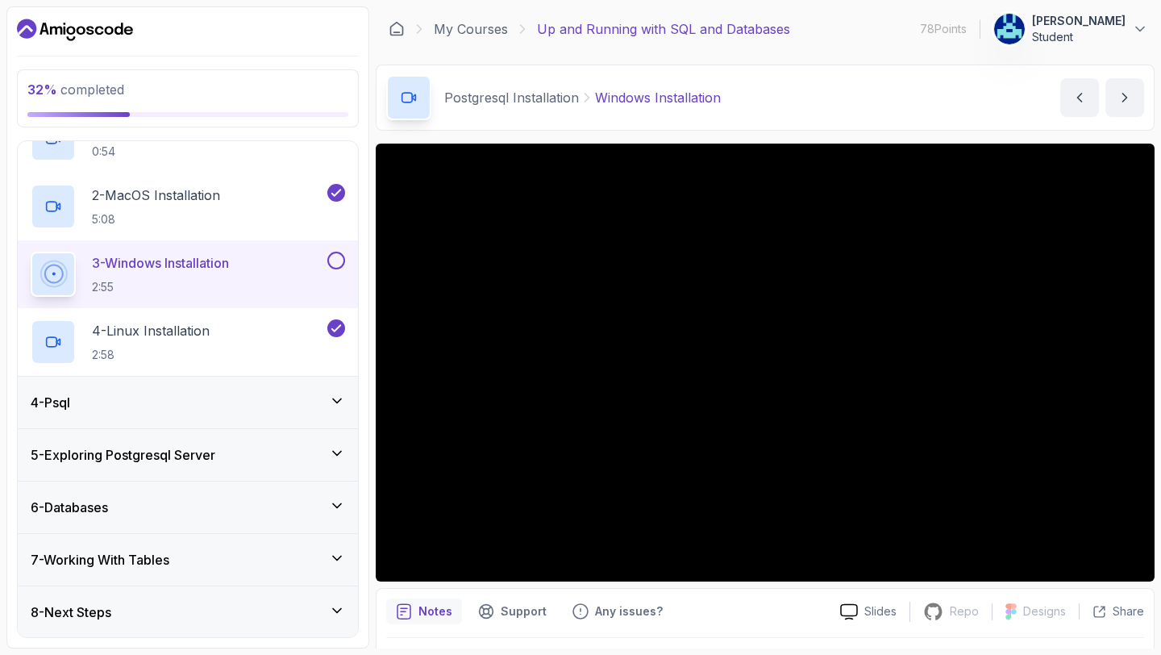
click at [191, 614] on div "8 - Next Steps" at bounding box center [188, 611] width 314 height 19
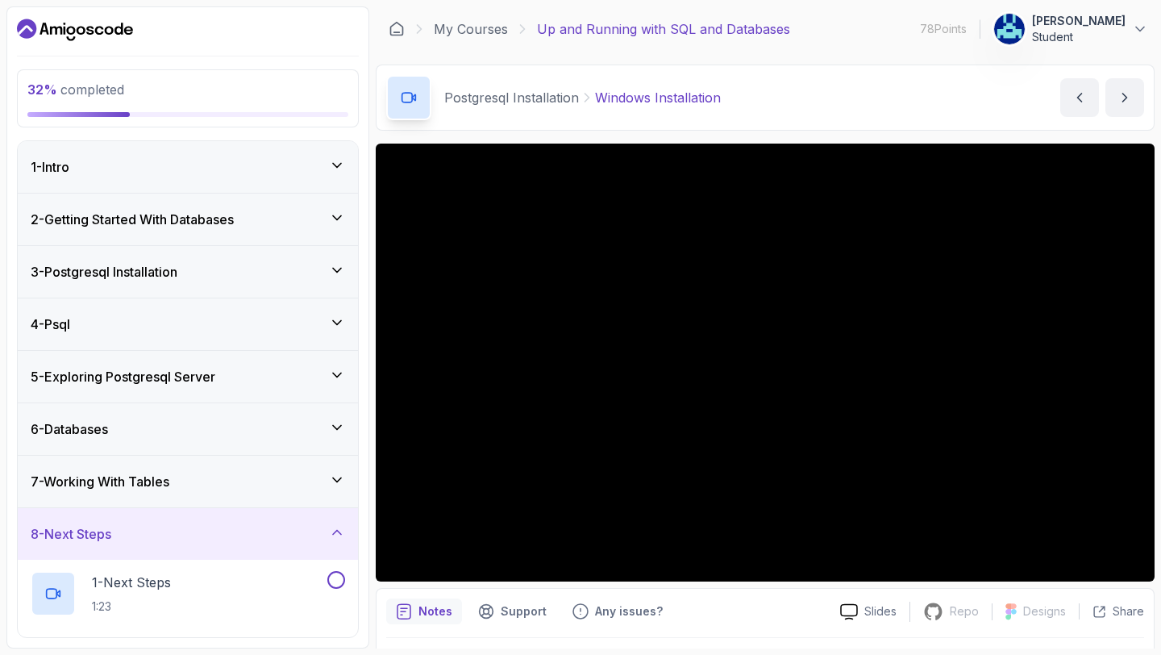
scroll to position [126, 0]
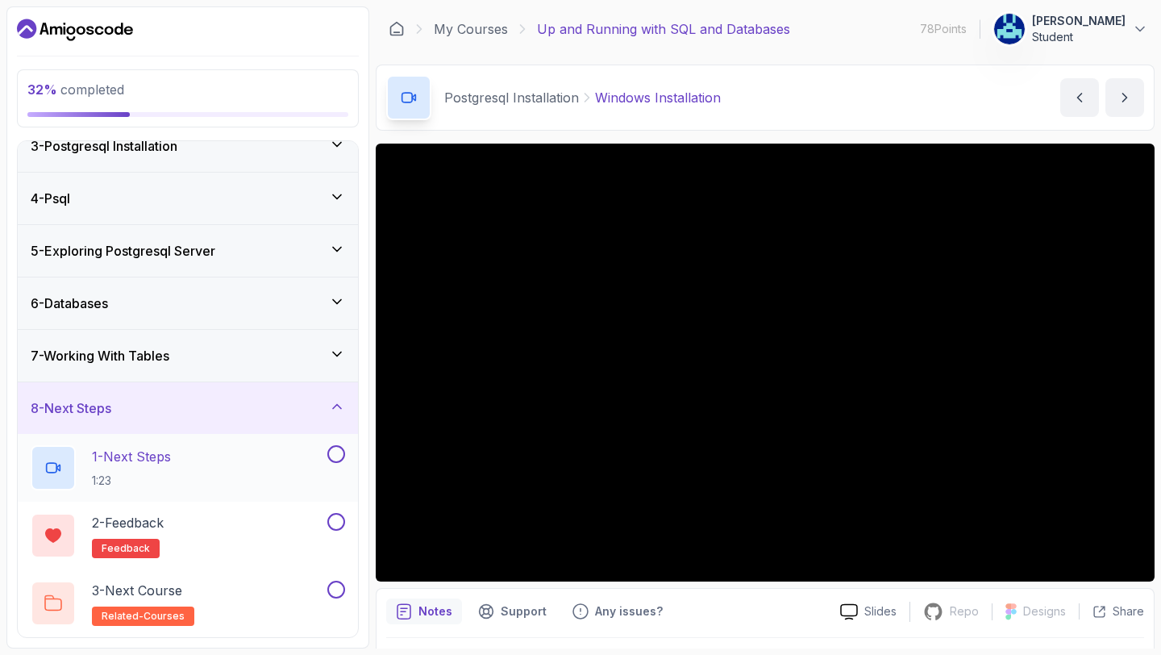
click at [339, 452] on button at bounding box center [336, 454] width 18 height 18
click at [270, 572] on div "3 - Next Course related-courses" at bounding box center [188, 603] width 340 height 68
click at [252, 588] on div "3 - Next Course related-courses" at bounding box center [177, 603] width 293 height 45
